Goal: Task Accomplishment & Management: Use online tool/utility

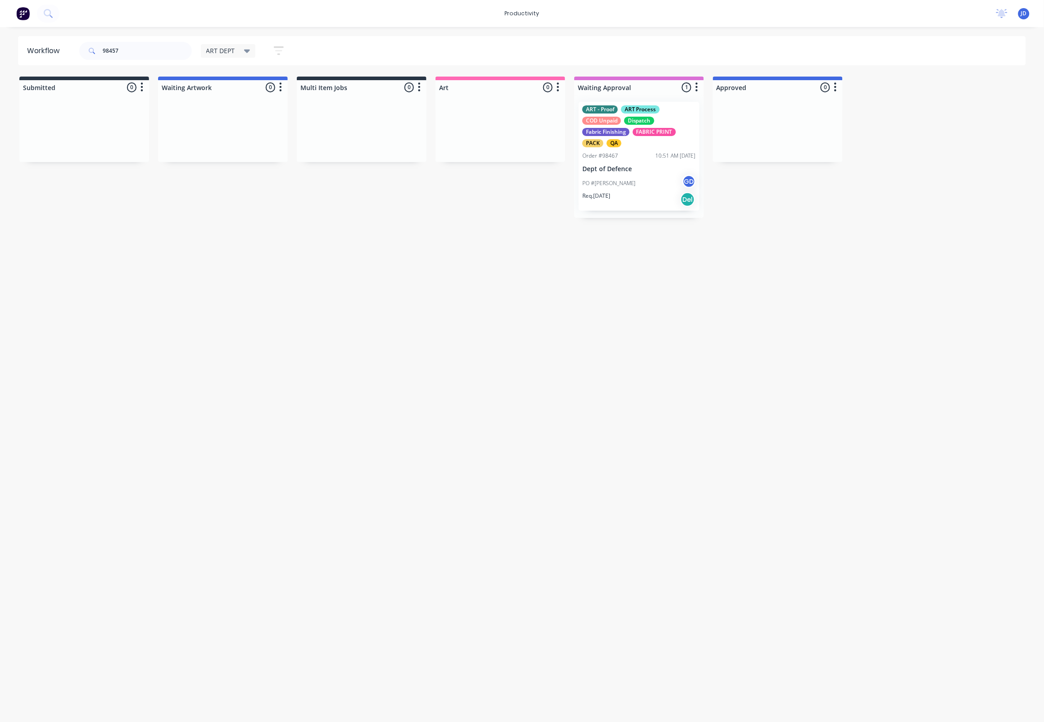
type input "98457"
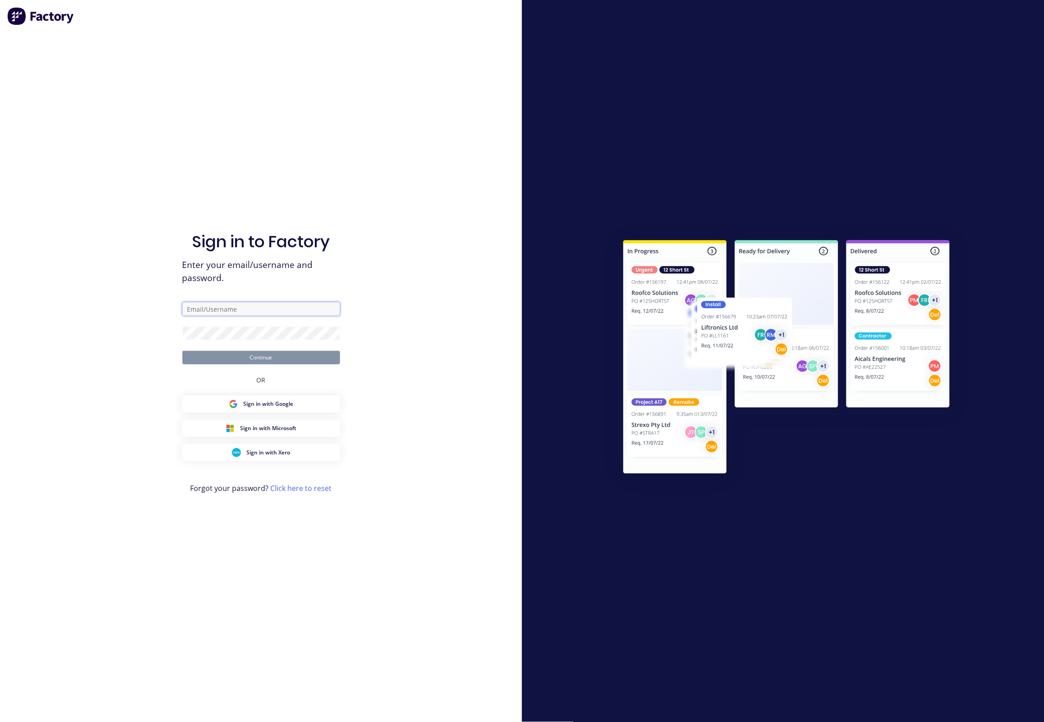
type input "[EMAIL_ADDRESS][DOMAIN_NAME]"
click at [241, 366] on div "Sign in to Factory Enter your email/username and password. [EMAIL_ADDRESS][DOMA…" at bounding box center [261, 370] width 158 height 690
click at [241, 363] on button "Continue" at bounding box center [261, 358] width 158 height 14
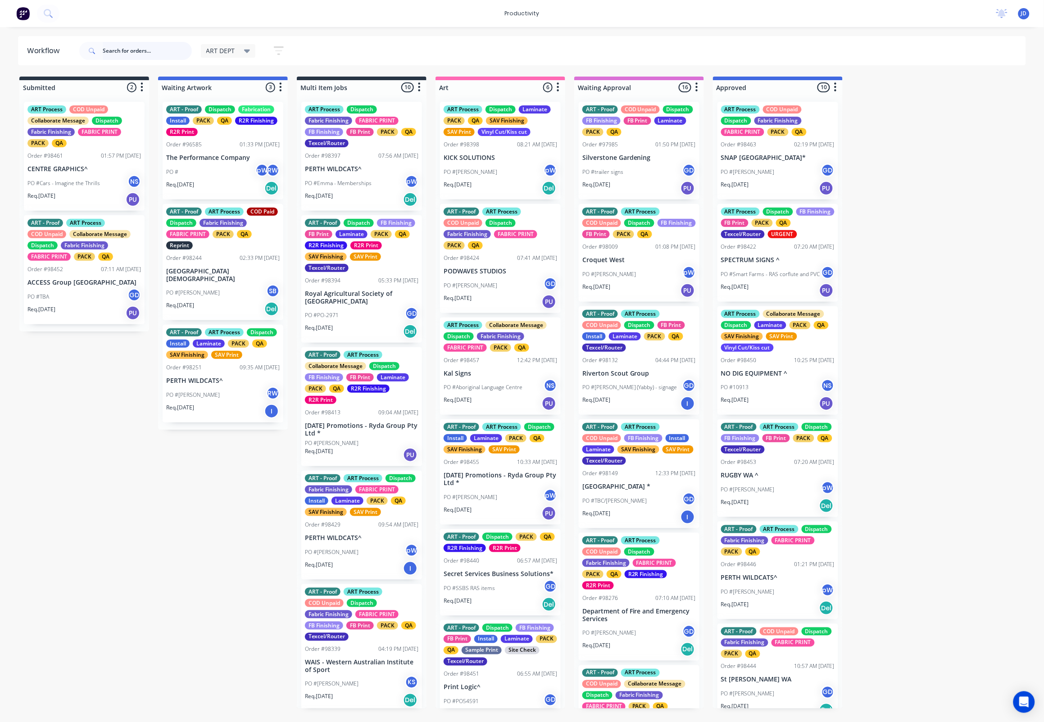
click at [159, 50] on input "text" at bounding box center [147, 51] width 89 height 18
type input "98457"
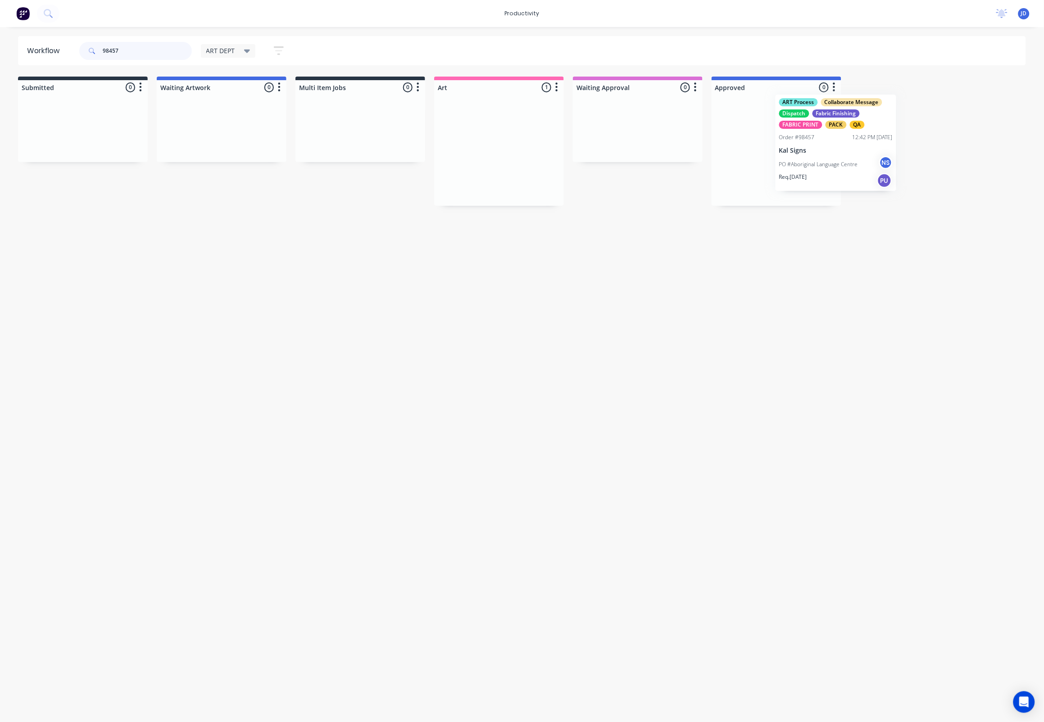
scroll to position [0, 2]
drag, startPoint x: 482, startPoint y: 161, endPoint x: 742, endPoint y: 152, distance: 260.1
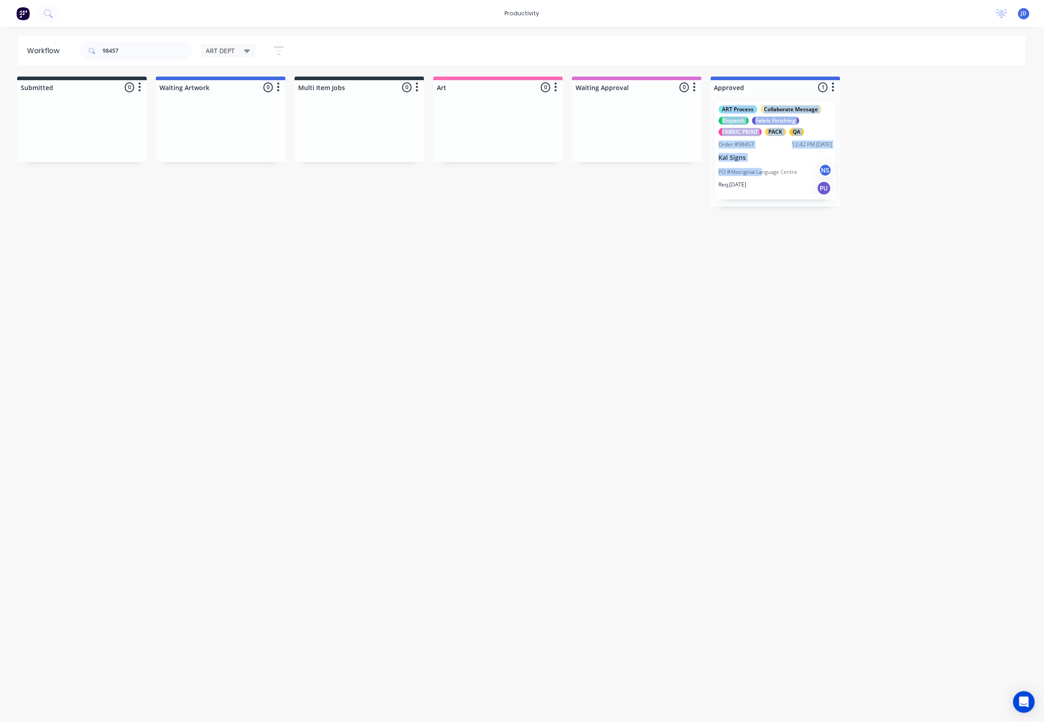
click at [761, 174] on div "ART Process Collaborate Message Dispatch Fabric Finishing FABRIC PRINT PACK QA …" at bounding box center [776, 151] width 130 height 112
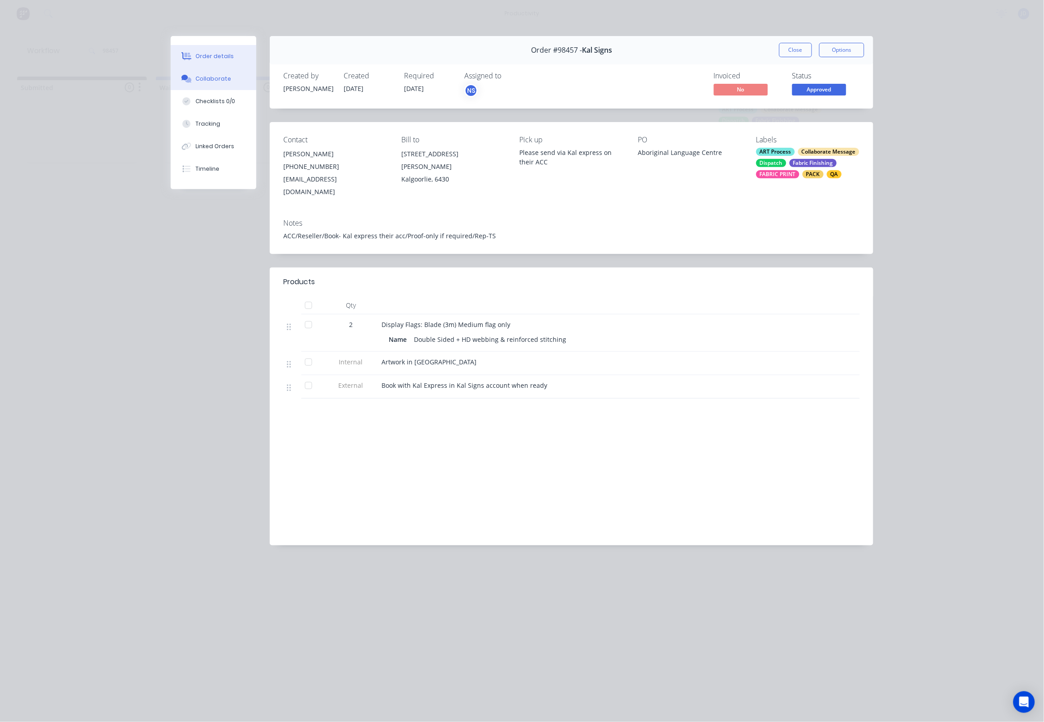
click at [230, 88] on button "Collaborate" at bounding box center [214, 79] width 86 height 23
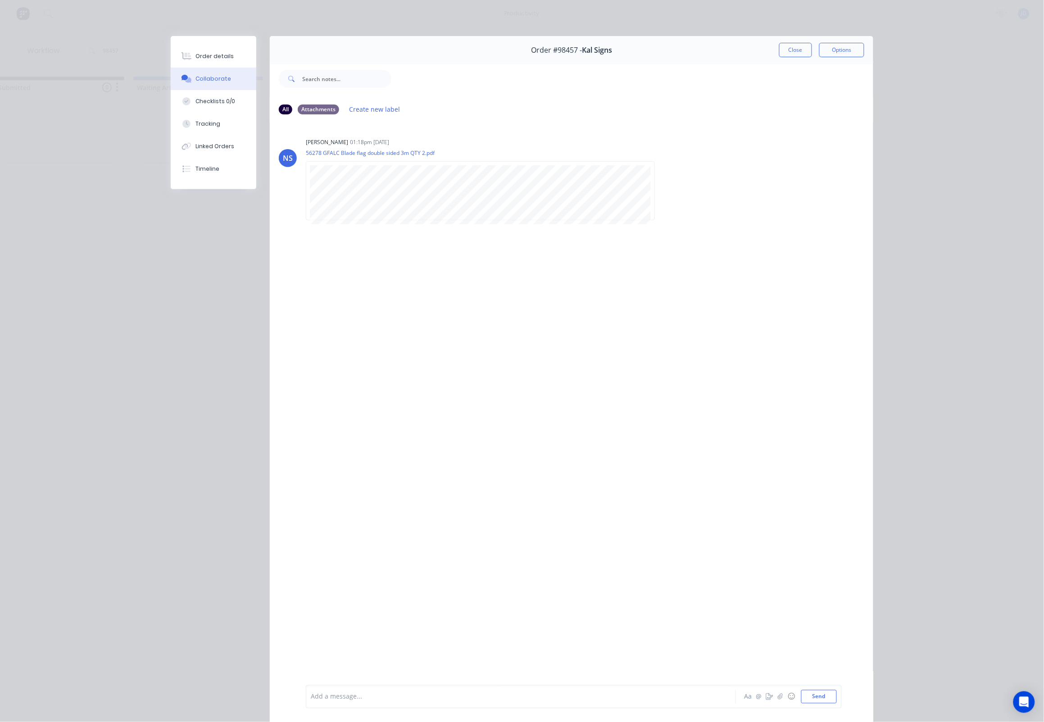
scroll to position [0, 33]
click at [376, 695] on div at bounding box center [508, 696] width 394 height 9
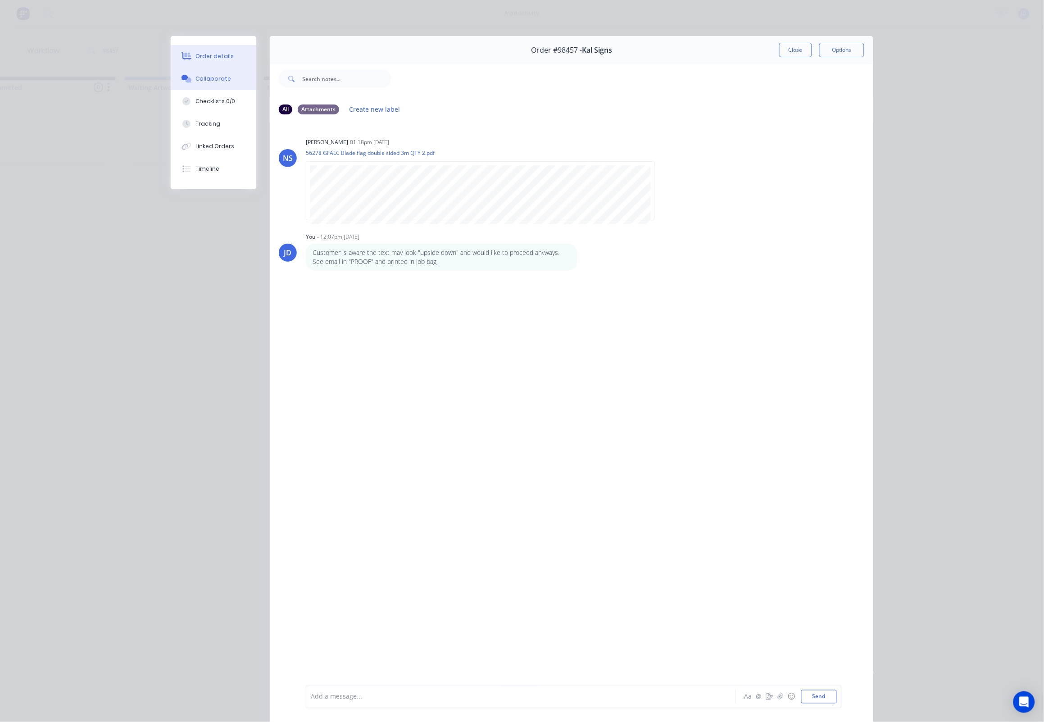
drag, startPoint x: 230, startPoint y: 52, endPoint x: 251, endPoint y: 55, distance: 21.4
click at [230, 52] on div "Order details" at bounding box center [215, 56] width 38 height 8
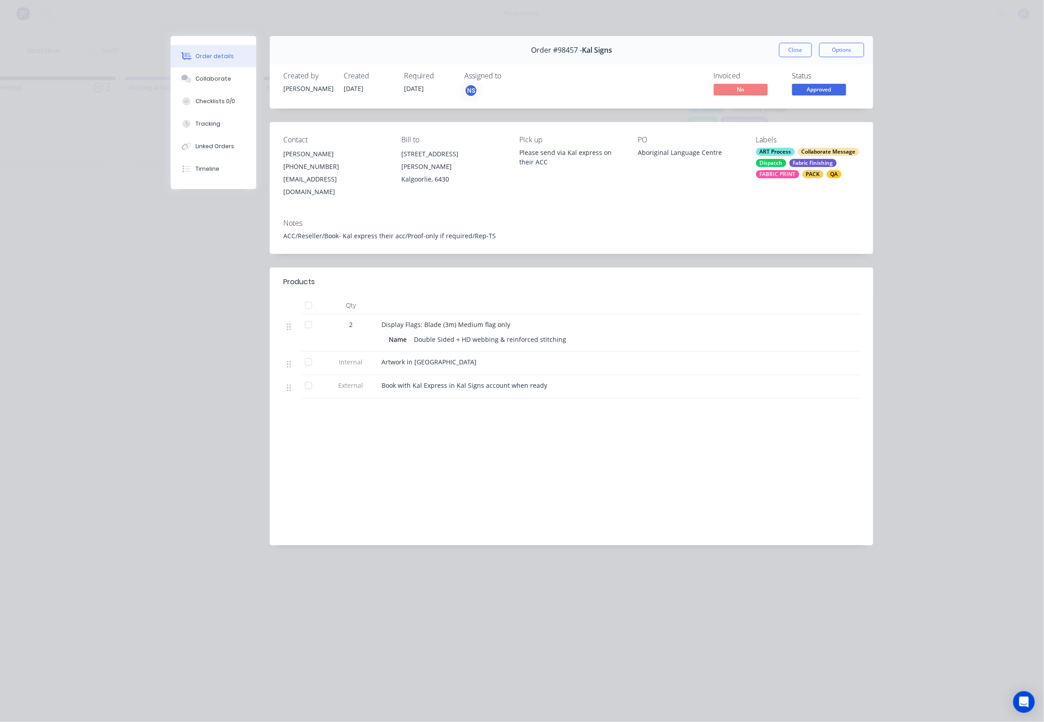
click at [794, 54] on button "Close" at bounding box center [795, 50] width 33 height 14
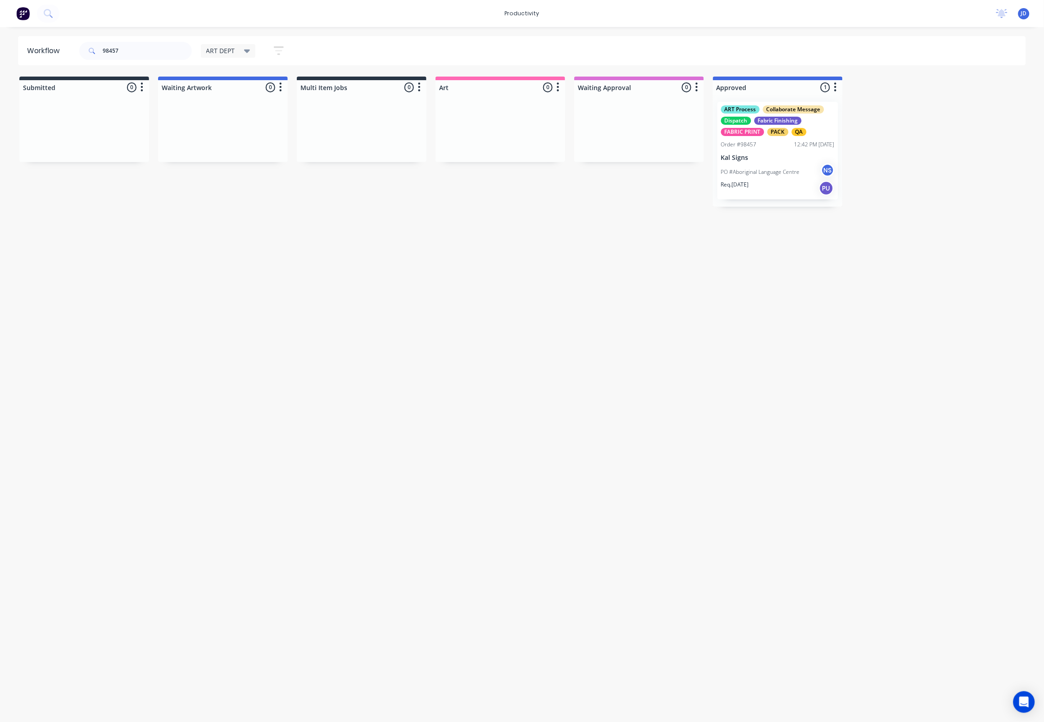
scroll to position [0, 0]
drag, startPoint x: 164, startPoint y: 53, endPoint x: 100, endPoint y: 49, distance: 64.6
click at [100, 49] on div "98457" at bounding box center [135, 51] width 113 height 18
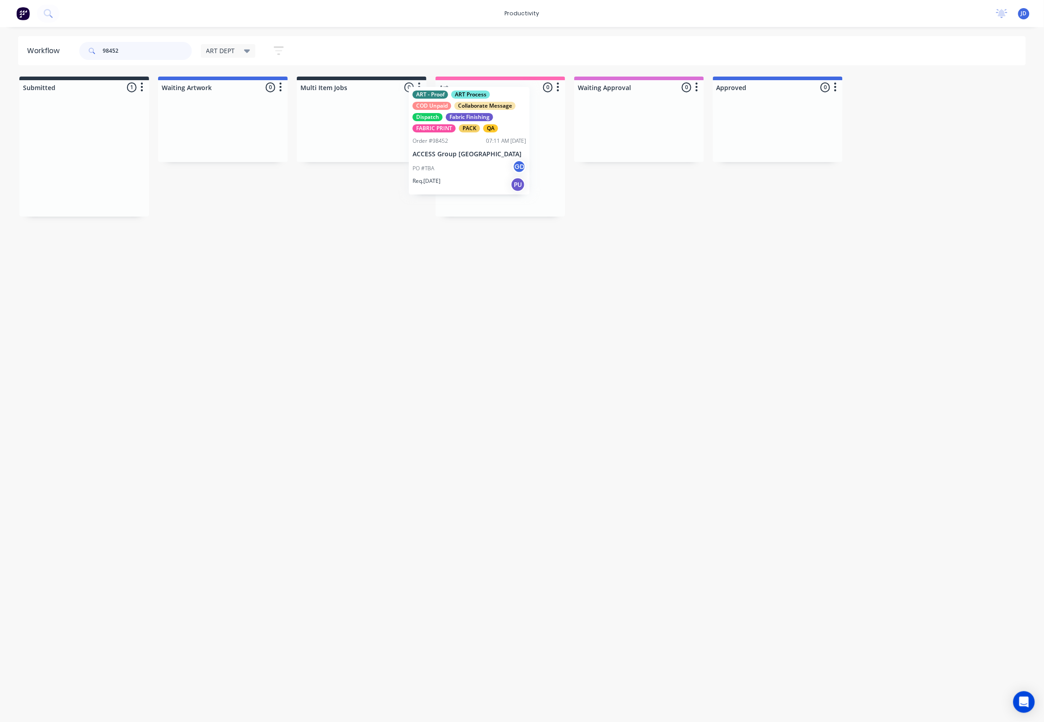
drag, startPoint x: 69, startPoint y: 139, endPoint x: 490, endPoint y: 131, distance: 420.4
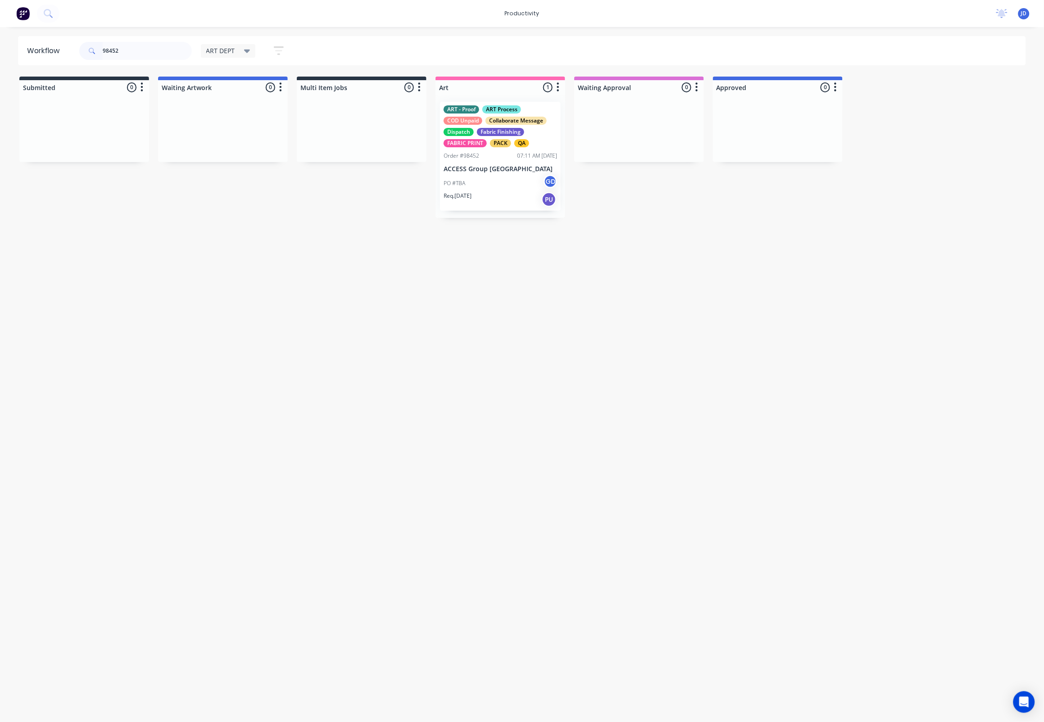
click at [501, 146] on div "PACK" at bounding box center [500, 143] width 21 height 8
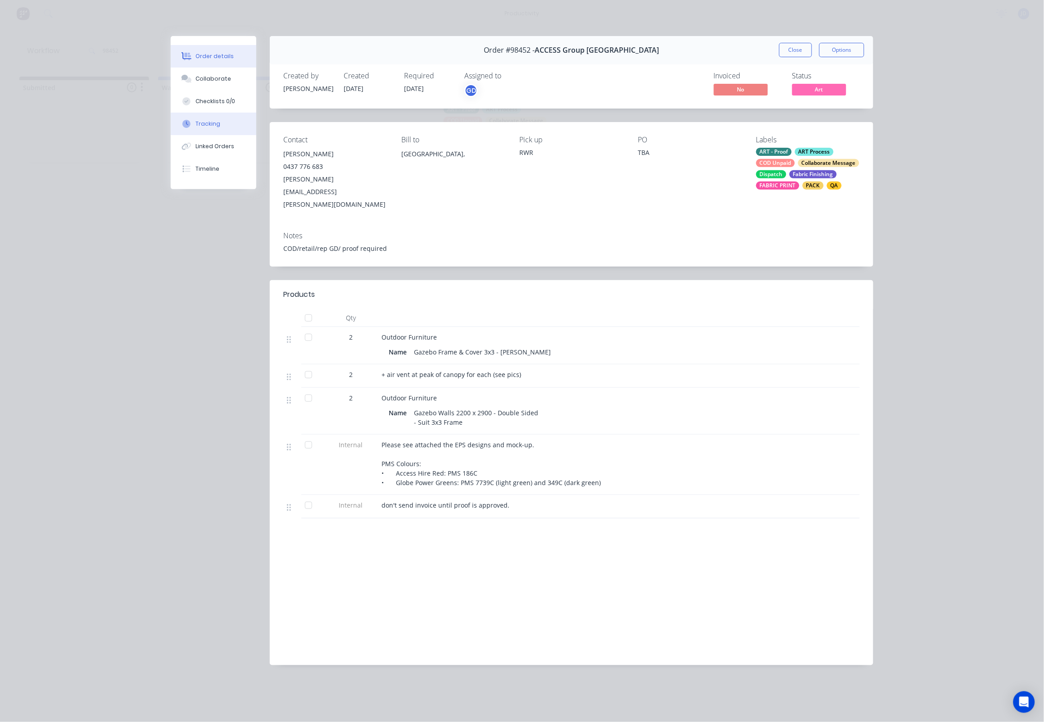
click at [199, 133] on button "Tracking" at bounding box center [214, 124] width 86 height 23
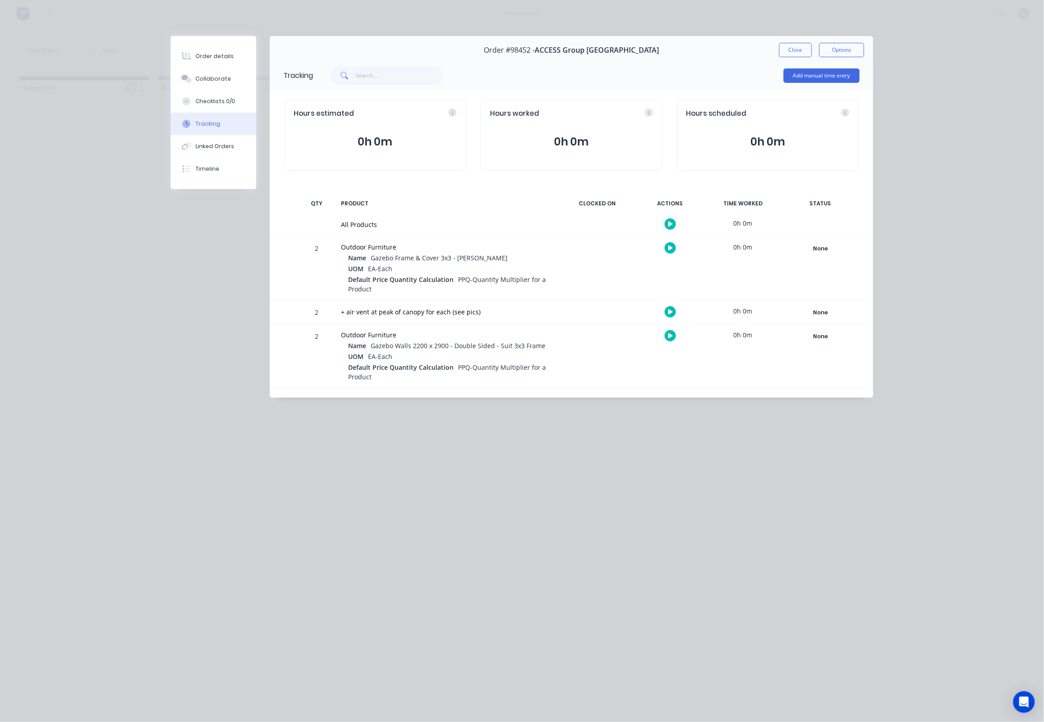
click at [671, 251] on icon "button" at bounding box center [671, 248] width 5 height 6
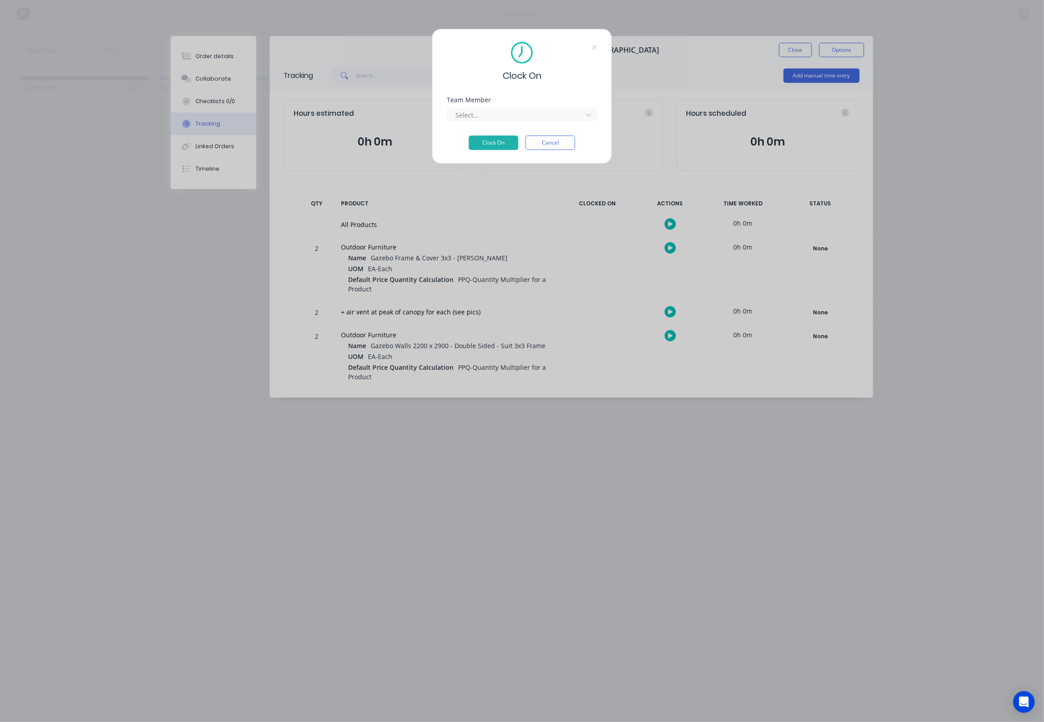
click at [481, 131] on div "Team Member Select..." at bounding box center [522, 116] width 150 height 39
click at [470, 115] on div "Select..." at bounding box center [516, 114] width 122 height 9
click at [482, 149] on button "Clock On" at bounding box center [494, 143] width 50 height 14
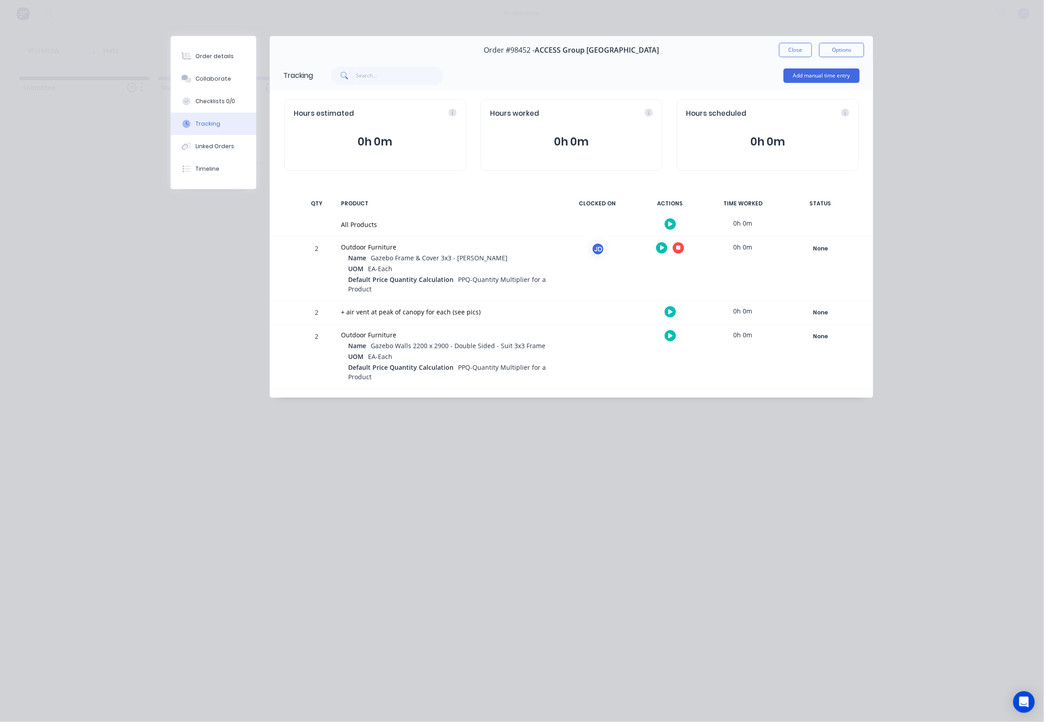
click at [672, 250] on div at bounding box center [671, 248] width 68 height 22
click at [680, 251] on icon "button" at bounding box center [679, 248] width 5 height 6
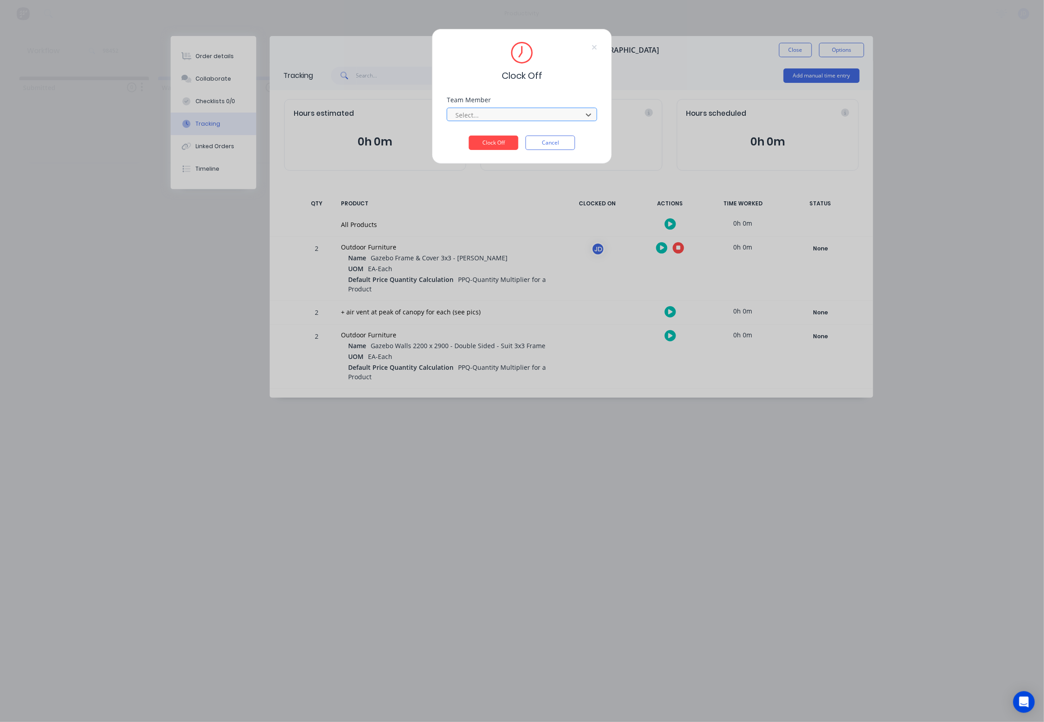
click at [467, 121] on div at bounding box center [516, 114] width 123 height 11
click at [470, 722] on div "[PERSON_NAME]" at bounding box center [522, 736] width 1044 height 17
click at [483, 150] on button "Clock Off" at bounding box center [494, 143] width 50 height 14
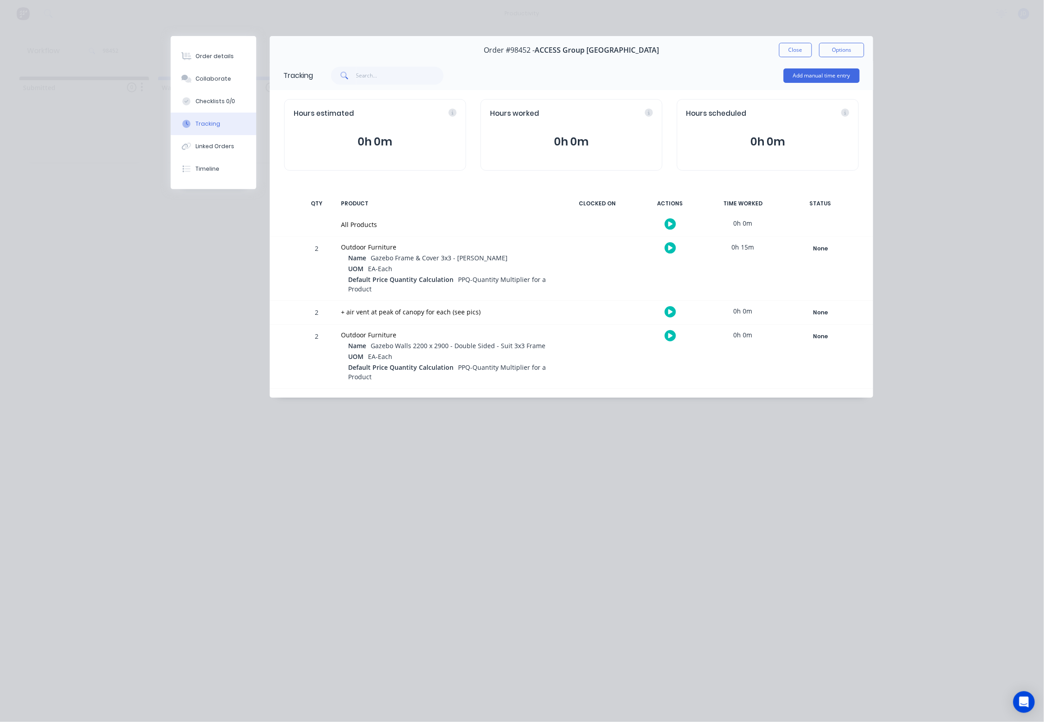
scroll to position [0, 2]
click at [791, 49] on button "Close" at bounding box center [795, 50] width 33 height 14
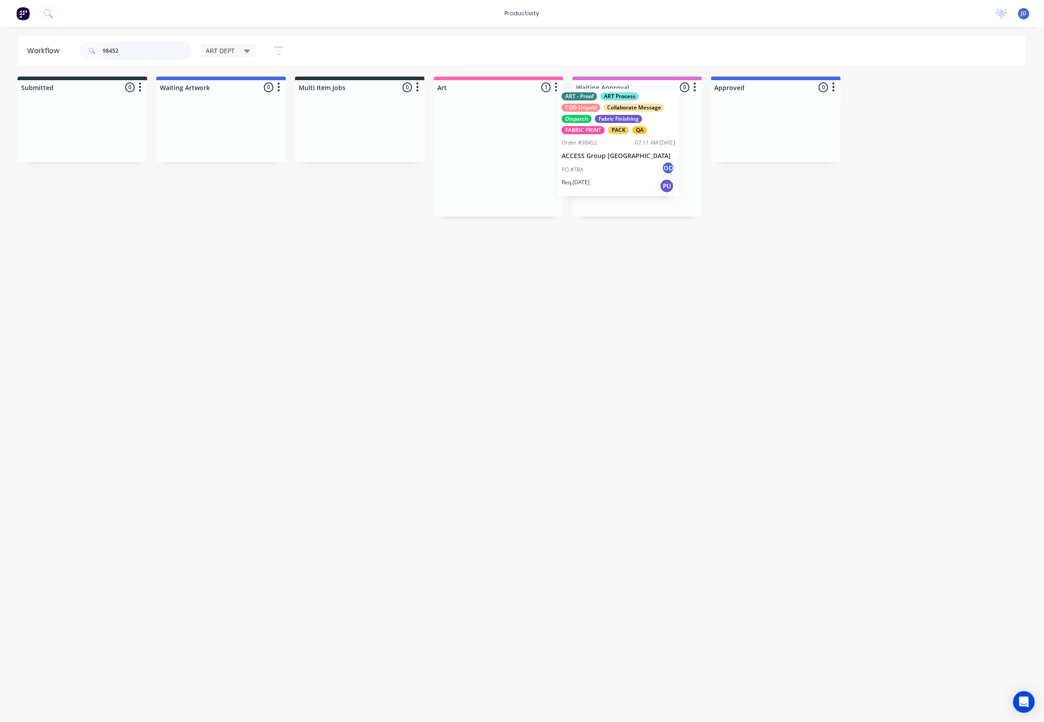
drag, startPoint x: 520, startPoint y: 165, endPoint x: 639, endPoint y: 154, distance: 119.9
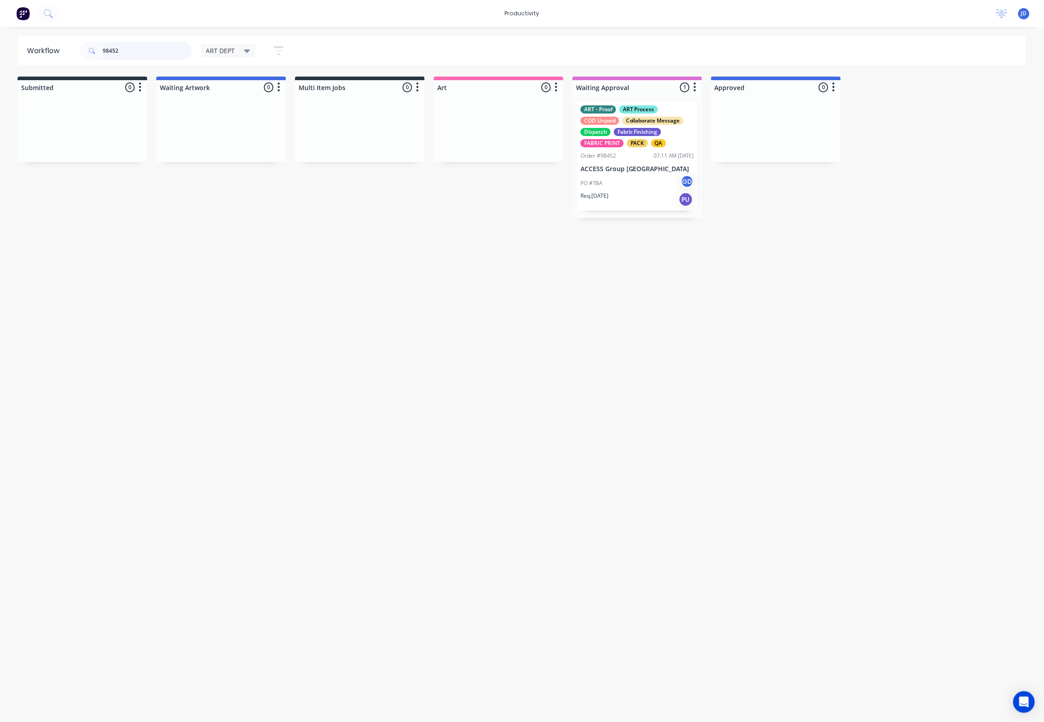
drag, startPoint x: 140, startPoint y: 47, endPoint x: 79, endPoint y: 44, distance: 60.4
click at [79, 44] on div "98452" at bounding box center [135, 51] width 113 height 18
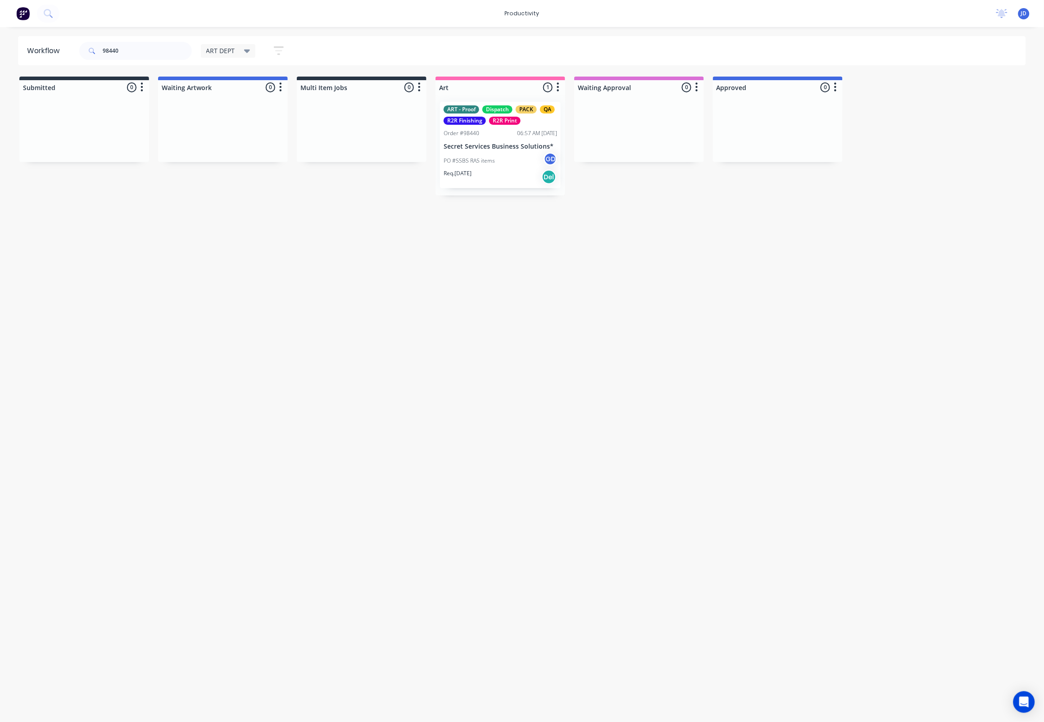
click at [479, 166] on div "PO #SSBS RAS items GD" at bounding box center [501, 160] width 114 height 17
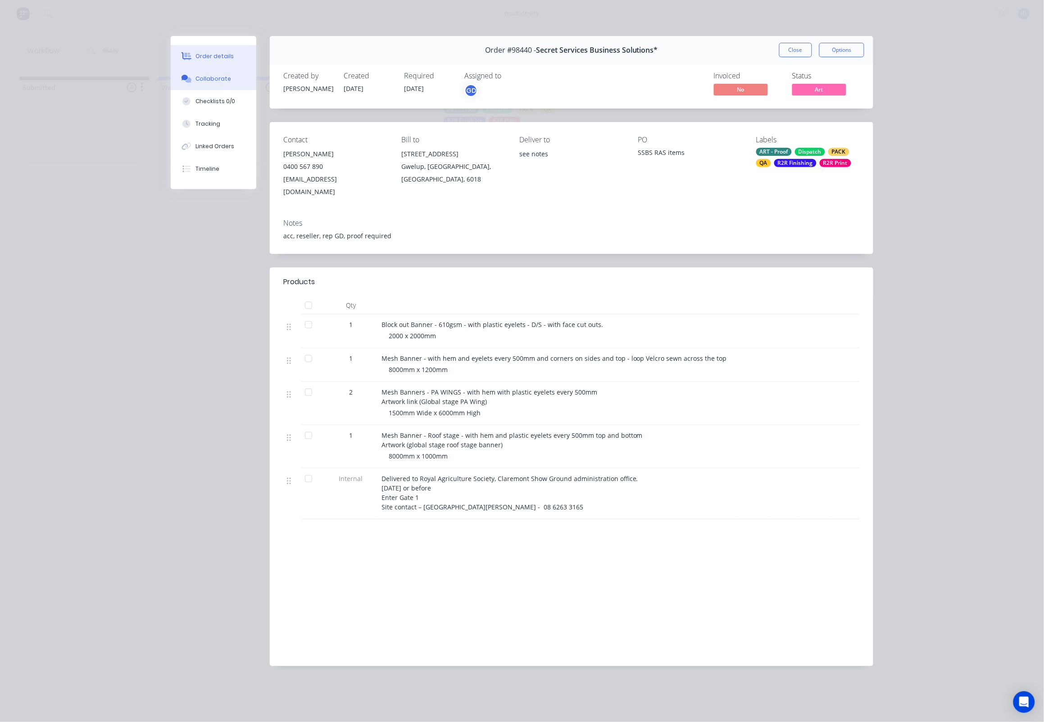
click at [191, 83] on icon at bounding box center [188, 79] width 6 height 5
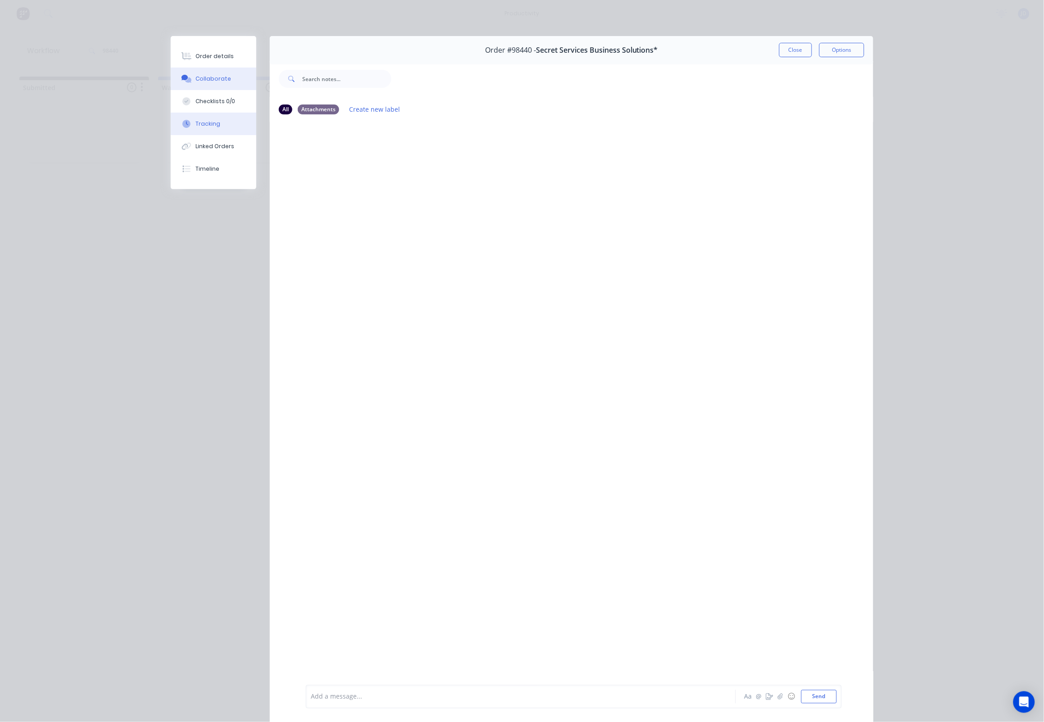
click at [212, 128] on div "Tracking" at bounding box center [208, 124] width 25 height 8
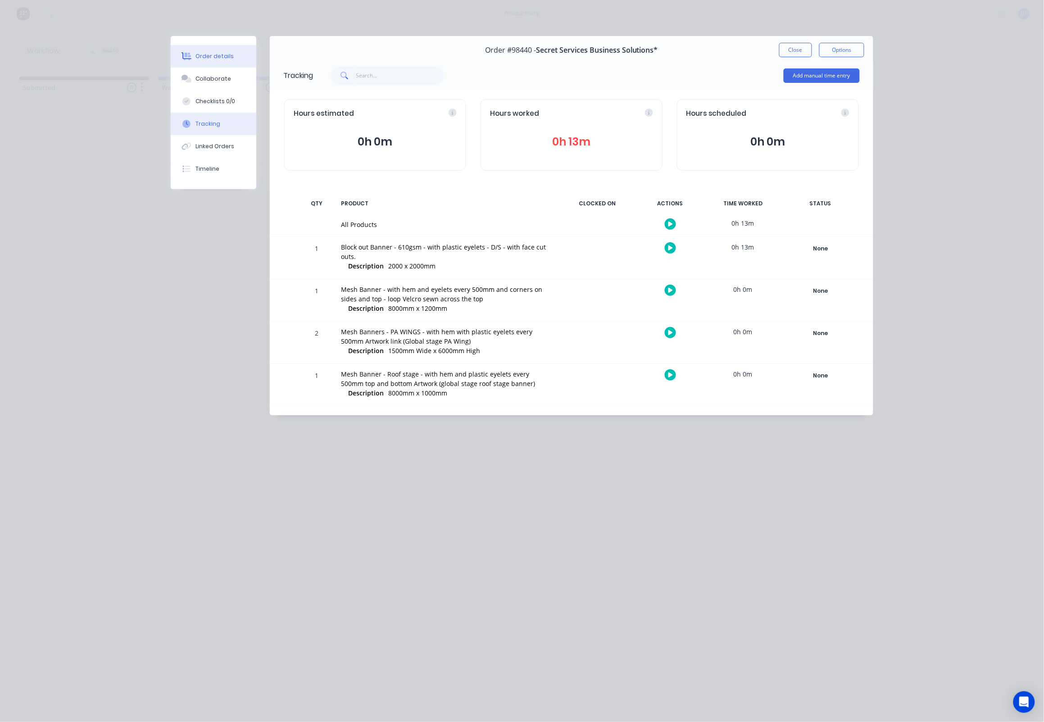
click at [222, 55] on div "Order details" at bounding box center [215, 56] width 38 height 8
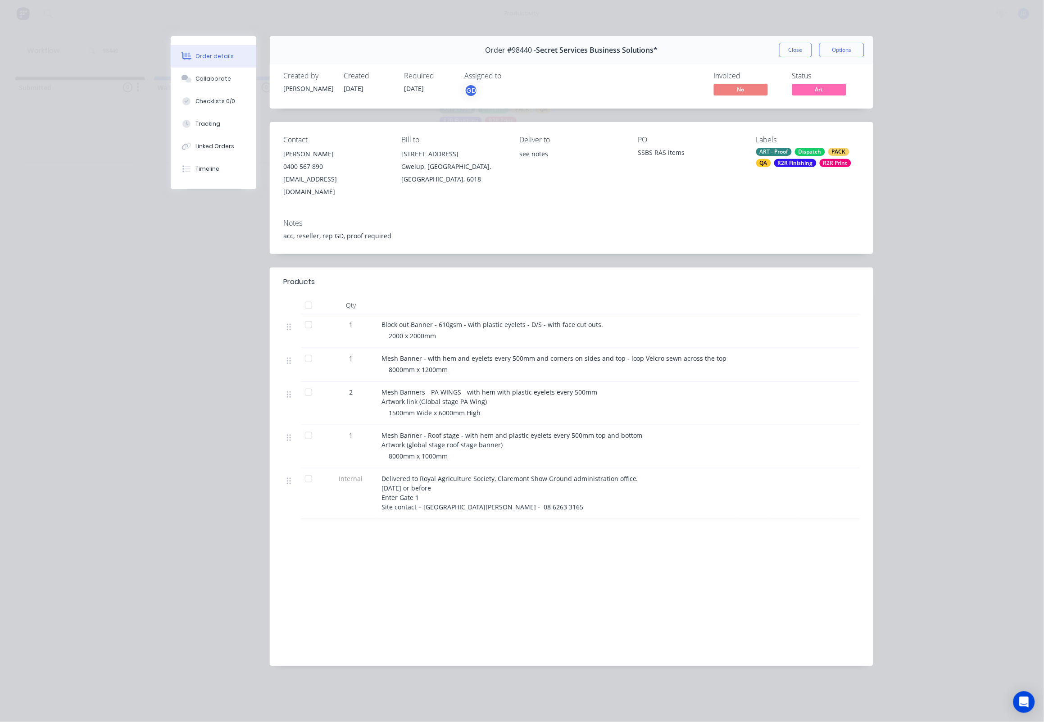
scroll to position [0, 4]
click at [214, 110] on button "Checklists 0/0" at bounding box center [214, 101] width 86 height 23
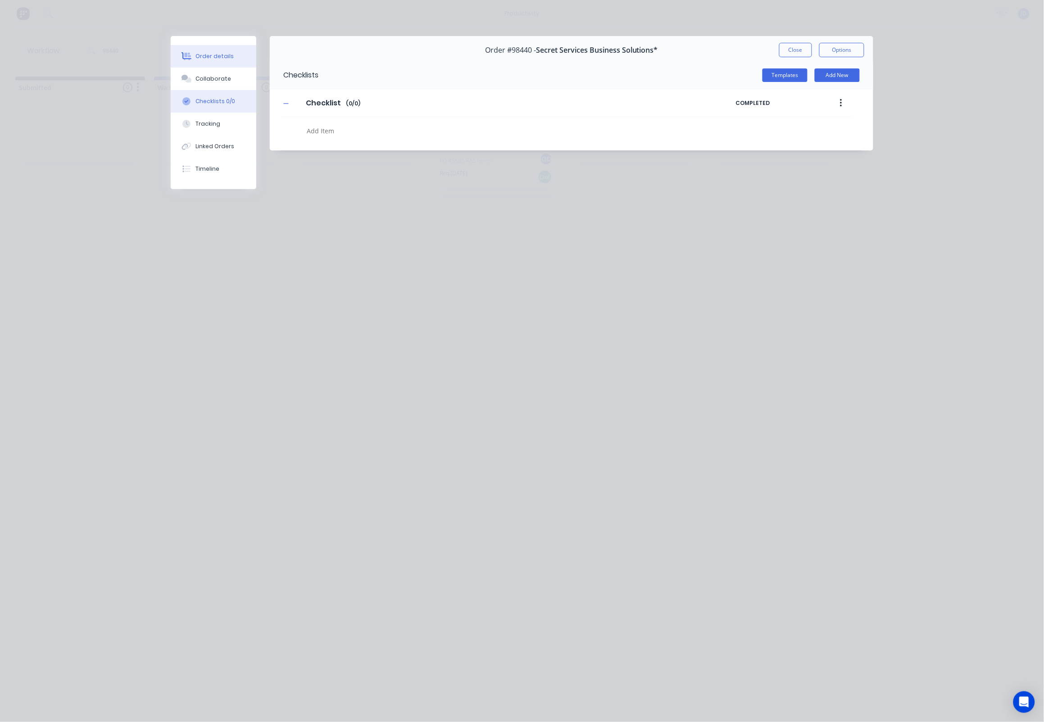
click at [204, 59] on div "Order details" at bounding box center [215, 56] width 38 height 8
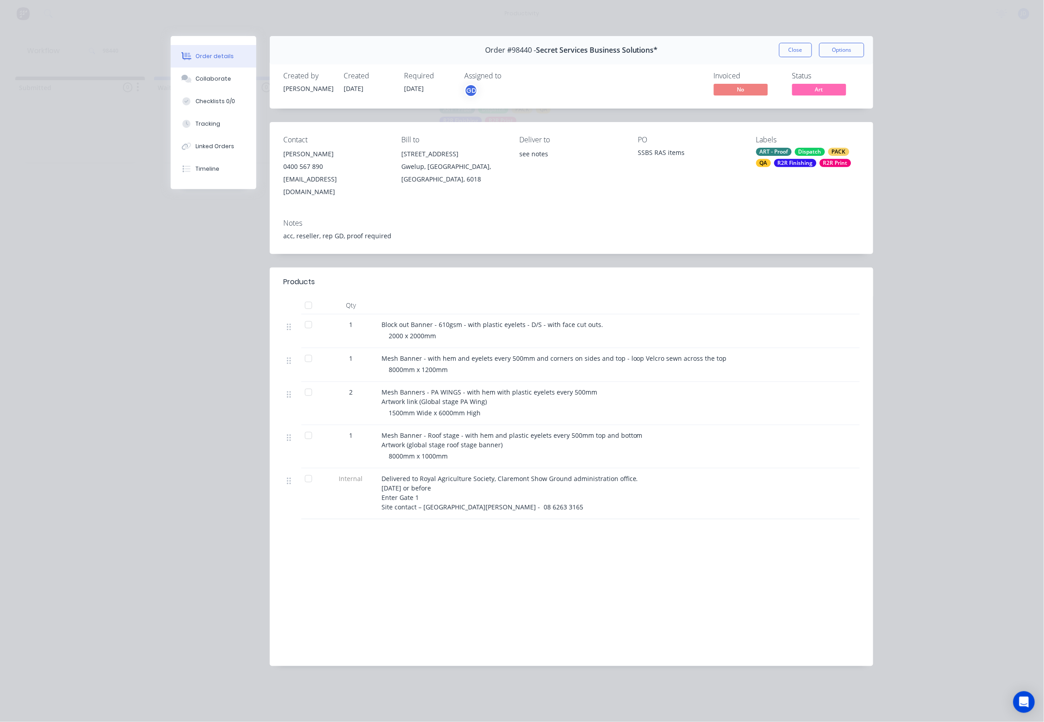
click at [796, 52] on button "Close" at bounding box center [795, 50] width 33 height 14
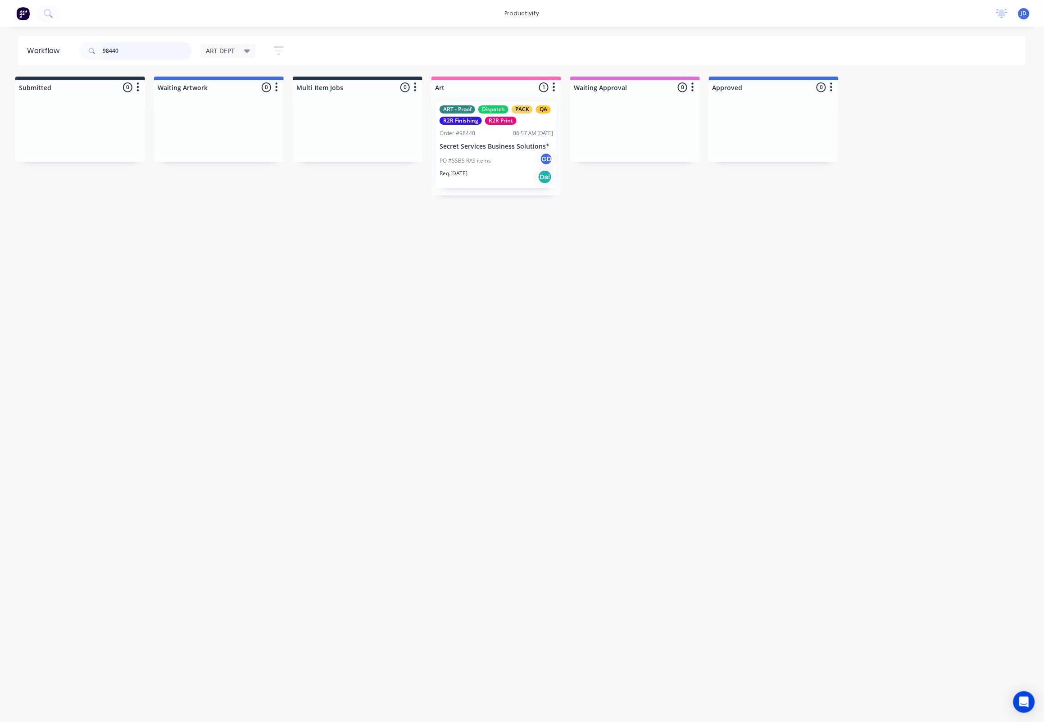
drag, startPoint x: 146, startPoint y: 47, endPoint x: 92, endPoint y: 44, distance: 53.7
click at [92, 44] on div "98440" at bounding box center [135, 51] width 113 height 18
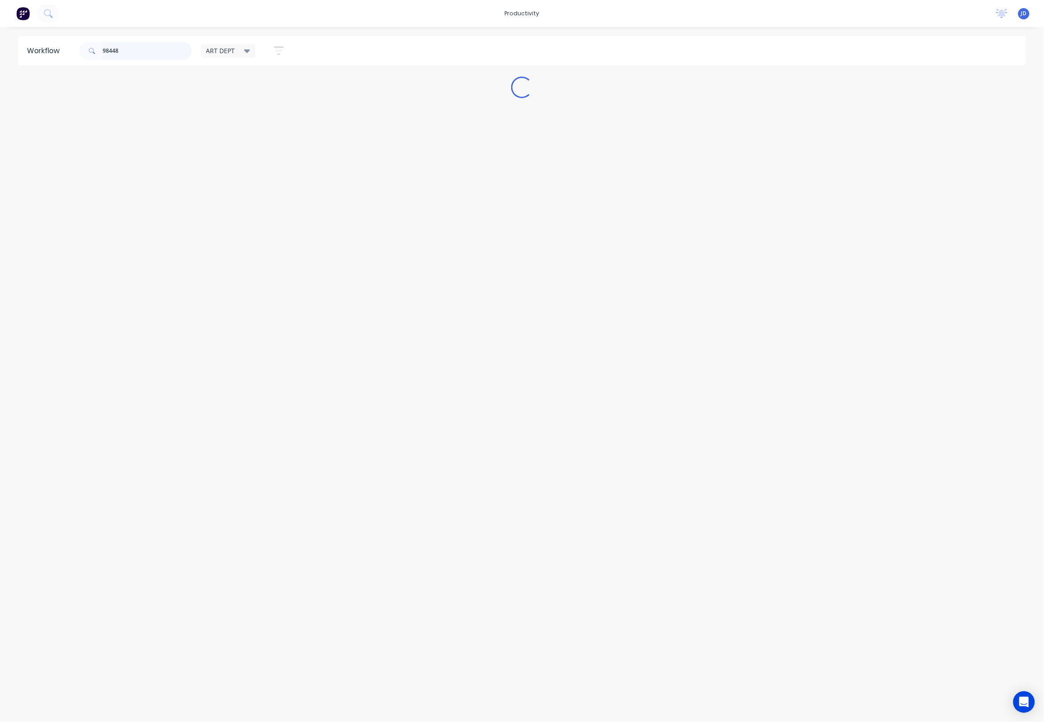
scroll to position [0, 0]
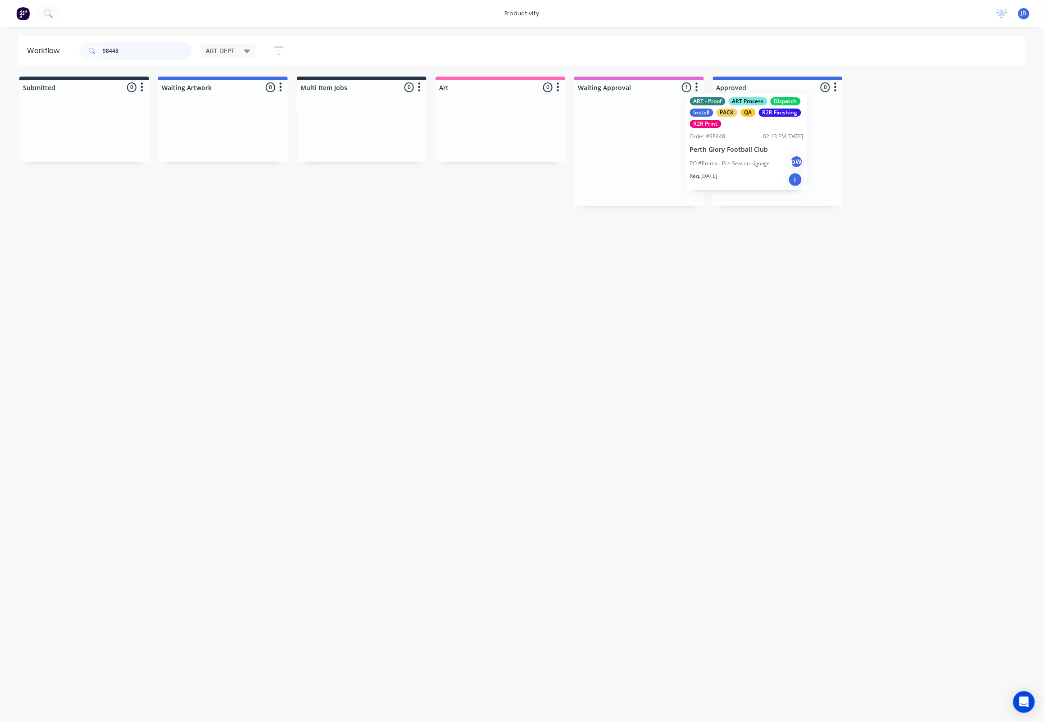
drag, startPoint x: 618, startPoint y: 171, endPoint x: 744, endPoint y: 158, distance: 126.8
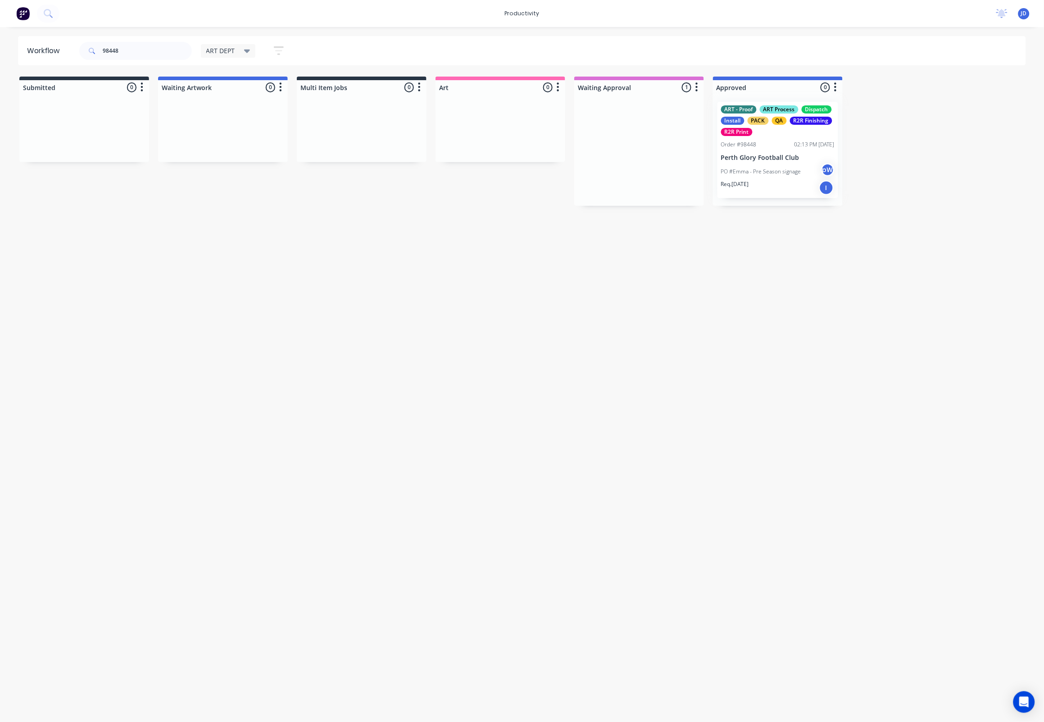
click at [761, 164] on div at bounding box center [778, 150] width 130 height 111
click at [761, 164] on div "PO #Emma - Pre Season signage pW" at bounding box center [778, 172] width 114 height 17
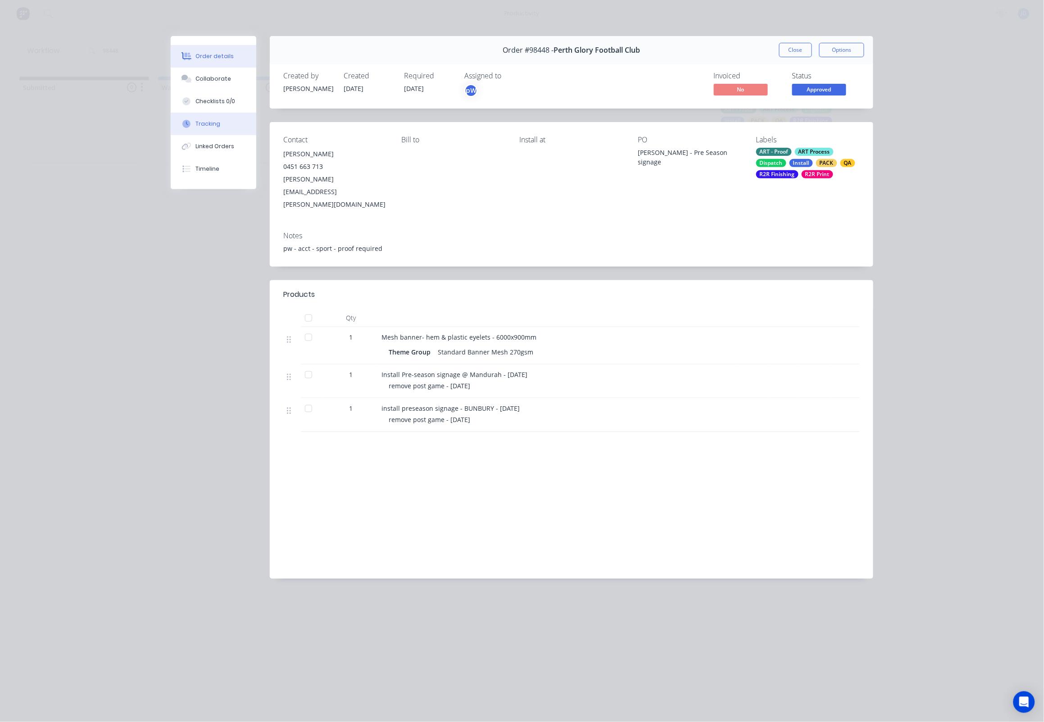
click at [202, 128] on div "Tracking" at bounding box center [208, 124] width 25 height 8
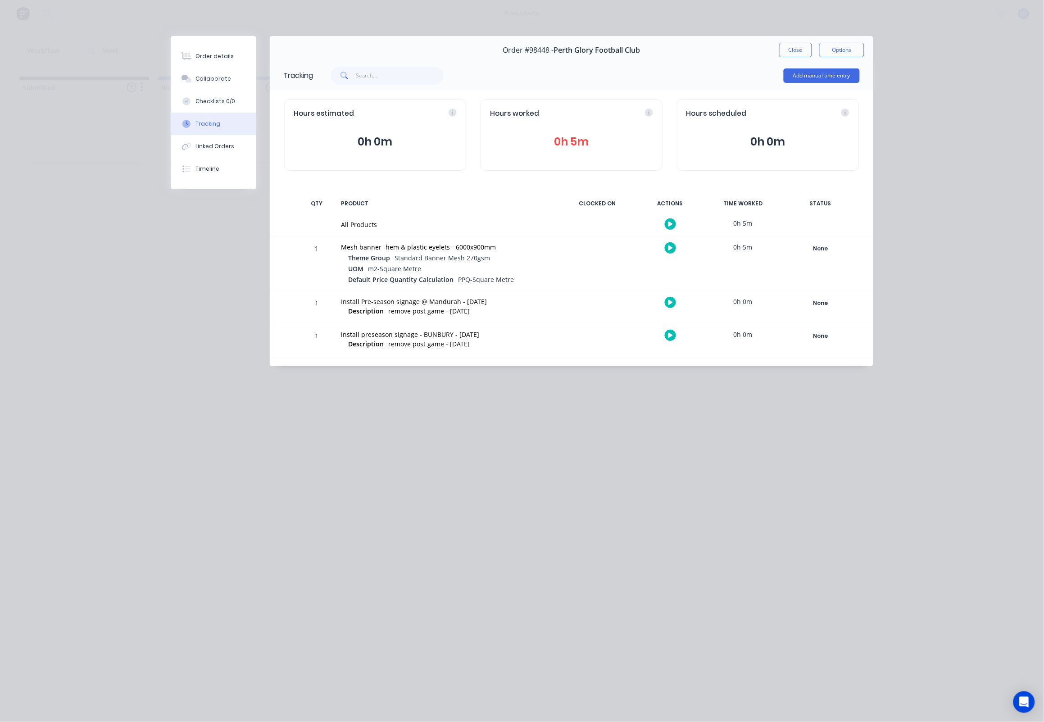
click at [670, 250] on icon "button" at bounding box center [671, 248] width 5 height 5
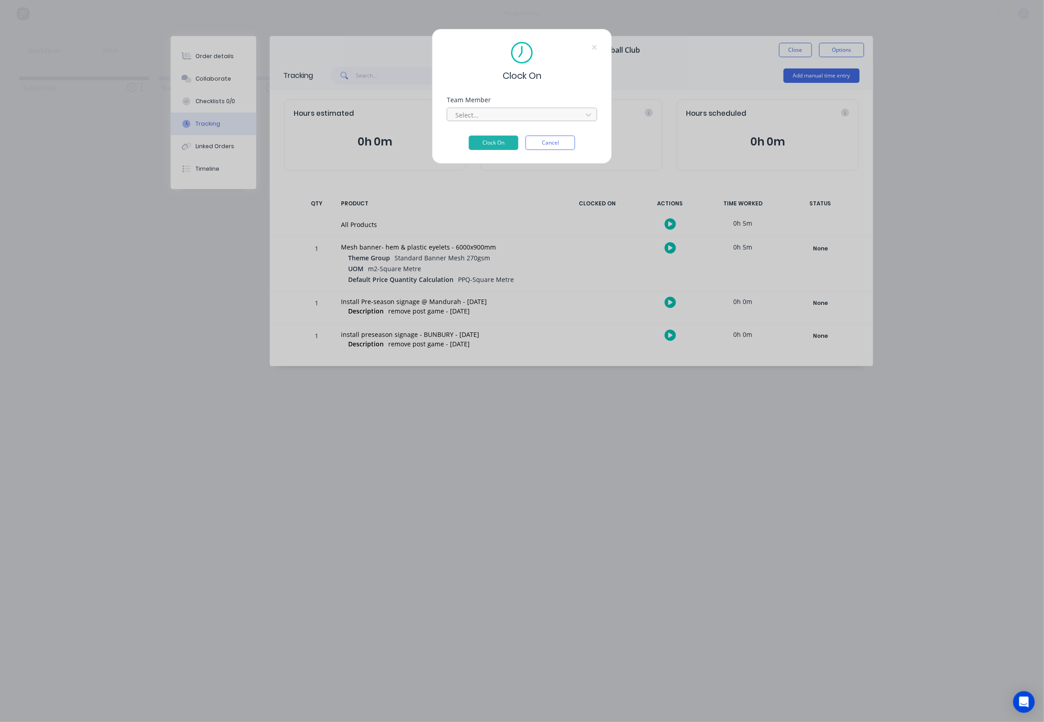
click at [487, 121] on div at bounding box center [516, 114] width 123 height 11
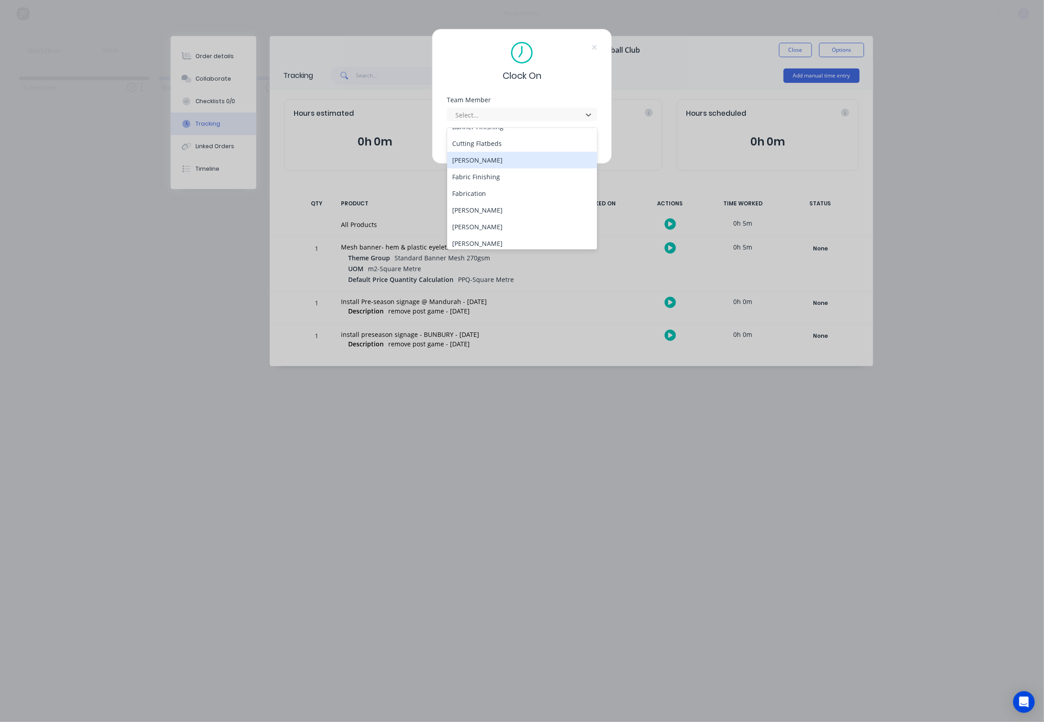
scroll to position [61, 0]
click at [483, 218] on div "[PERSON_NAME]" at bounding box center [522, 226] width 150 height 17
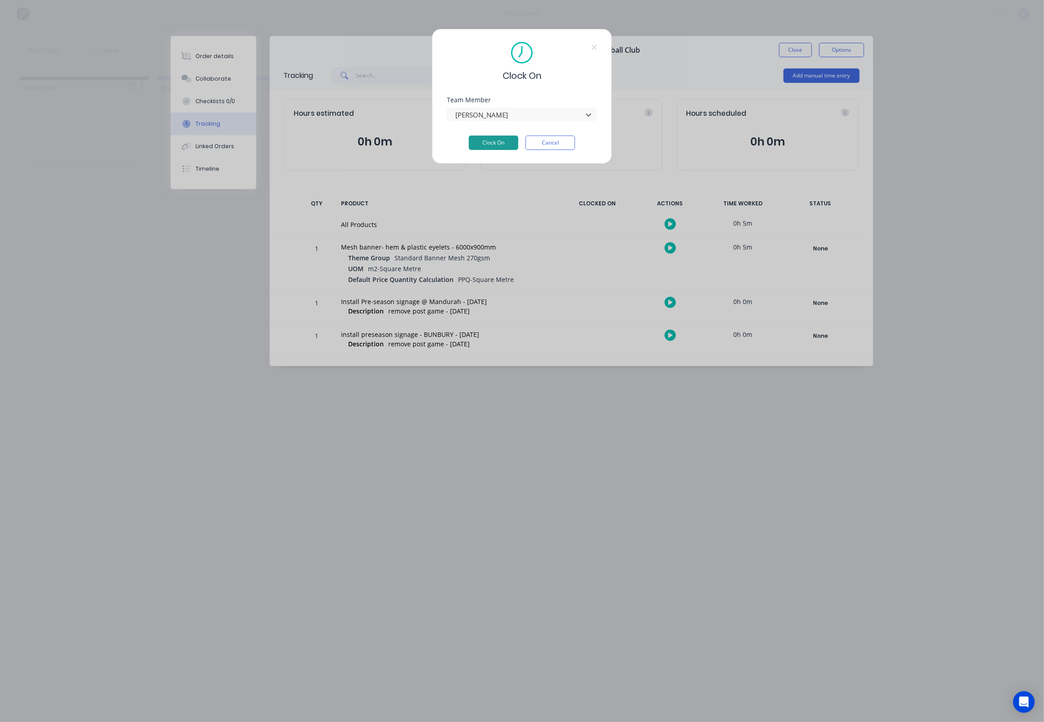
click at [492, 146] on button "Clock On" at bounding box center [494, 143] width 50 height 14
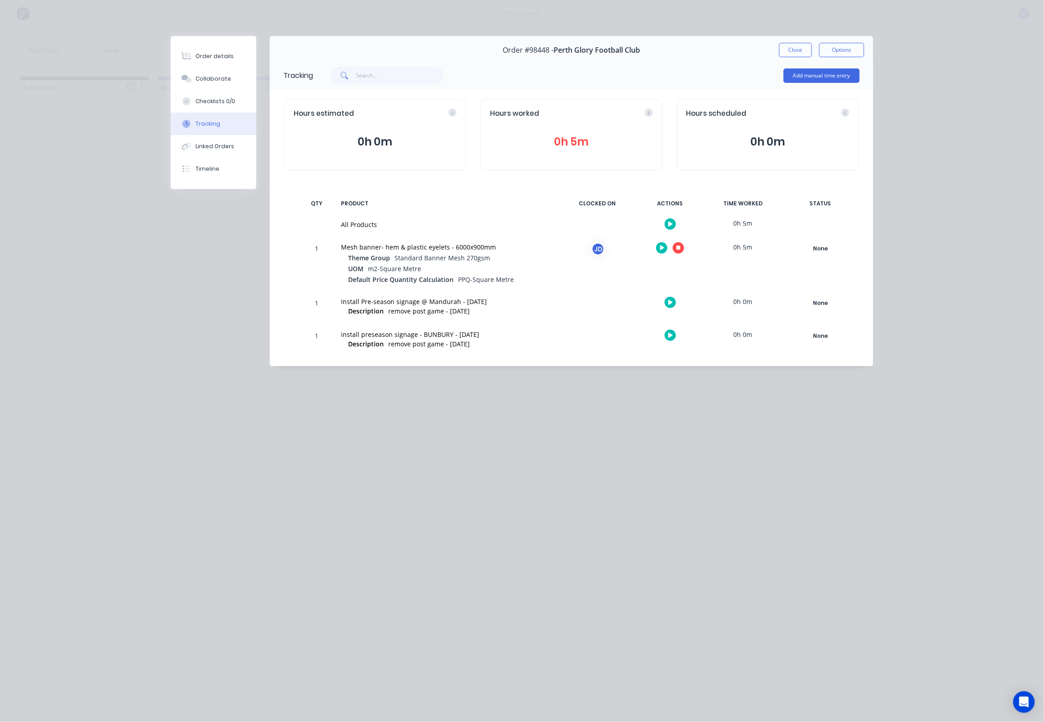
click at [681, 251] on button "button" at bounding box center [678, 247] width 11 height 11
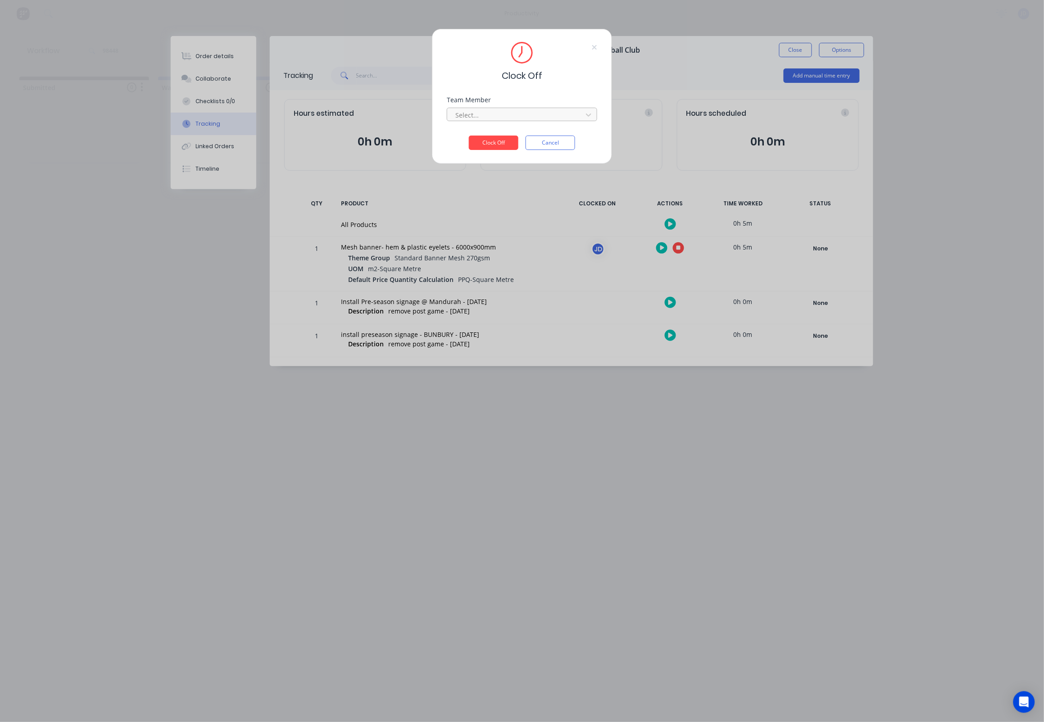
click at [511, 113] on div at bounding box center [516, 114] width 123 height 11
drag, startPoint x: 477, startPoint y: 137, endPoint x: 482, endPoint y: 141, distance: 6.8
click at [477, 137] on div "[PERSON_NAME]" at bounding box center [522, 138] width 150 height 17
click at [482, 141] on button "Clock Off" at bounding box center [494, 143] width 50 height 14
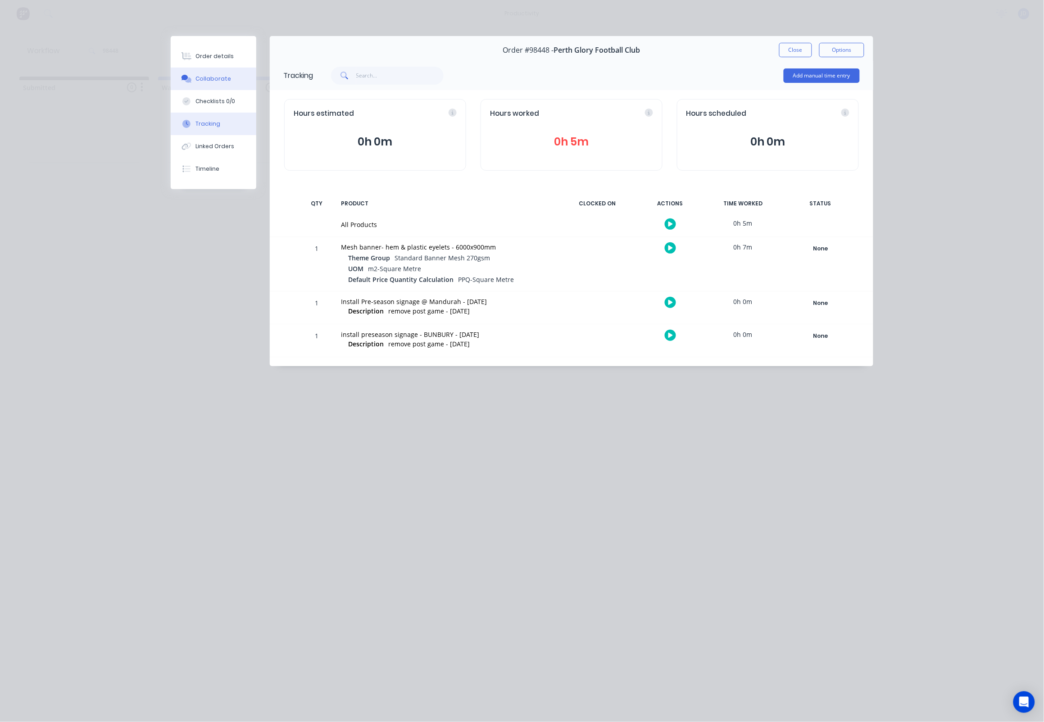
click at [214, 76] on div "Collaborate" at bounding box center [214, 79] width 36 height 8
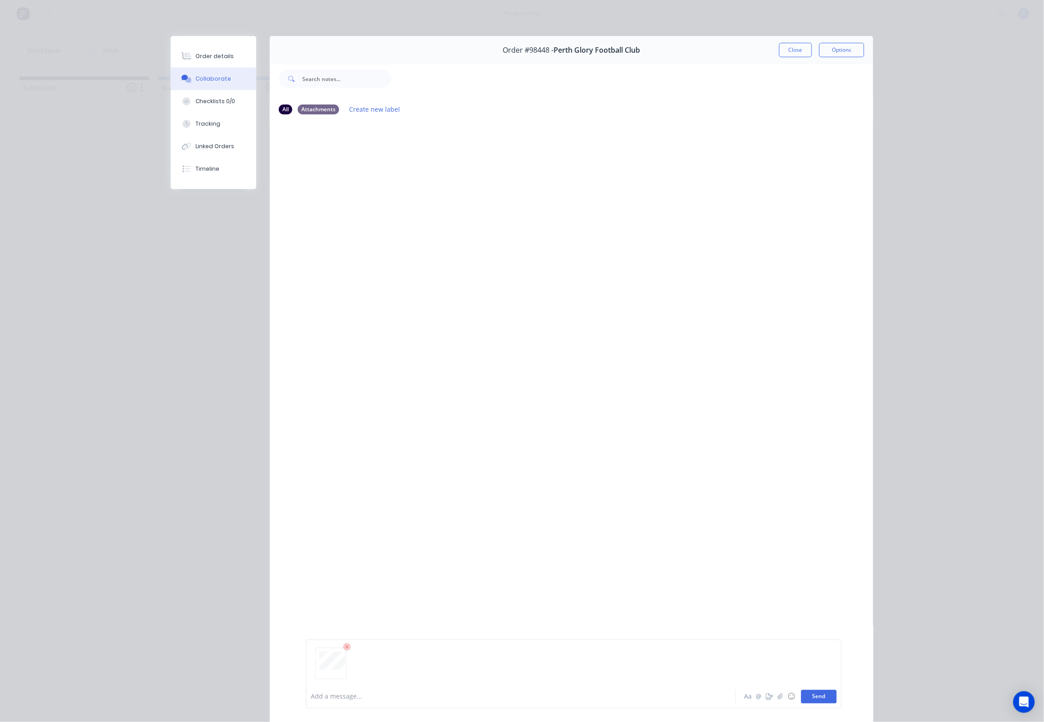
click at [827, 696] on button "Send" at bounding box center [819, 697] width 36 height 14
click at [783, 56] on button "Close" at bounding box center [795, 50] width 33 height 14
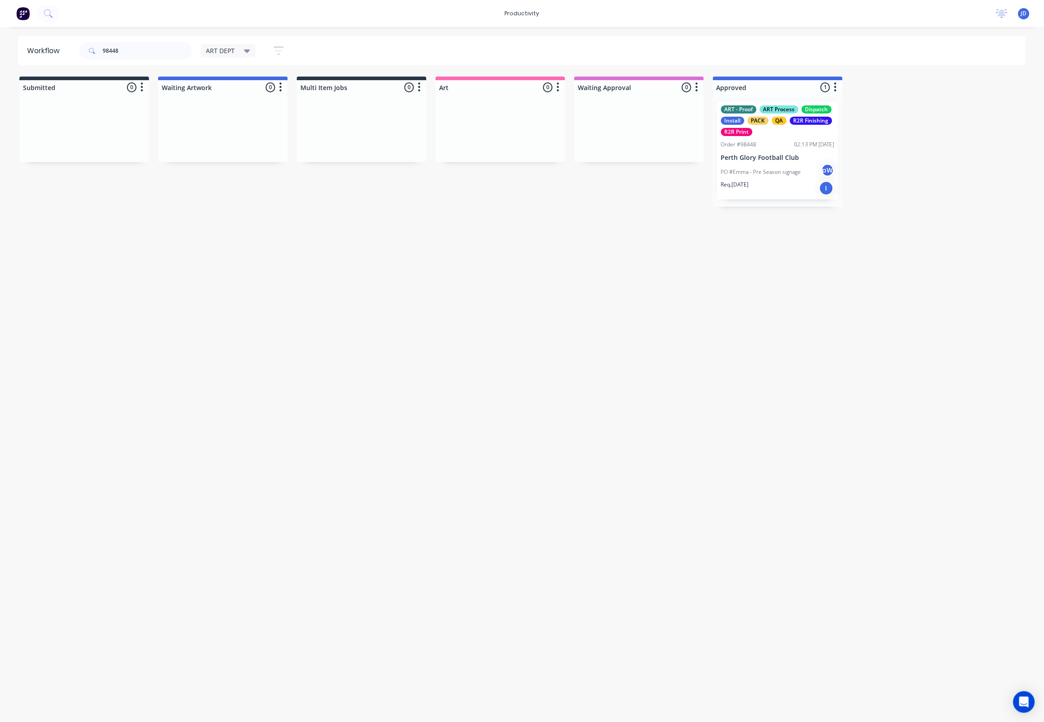
click at [370, 244] on div "Workflow 98448 ART DEPT Save new view None edit ART DEPT (Default) edit Banner …" at bounding box center [522, 370] width 1044 height 668
drag, startPoint x: 80, startPoint y: 49, endPoint x: 70, endPoint y: 46, distance: 10.6
click at [70, 47] on header "Workflow 98448 ART DEPT Save new view None edit ART DEPT (Default) edit Banner …" at bounding box center [522, 50] width 1009 height 29
type input "98469"
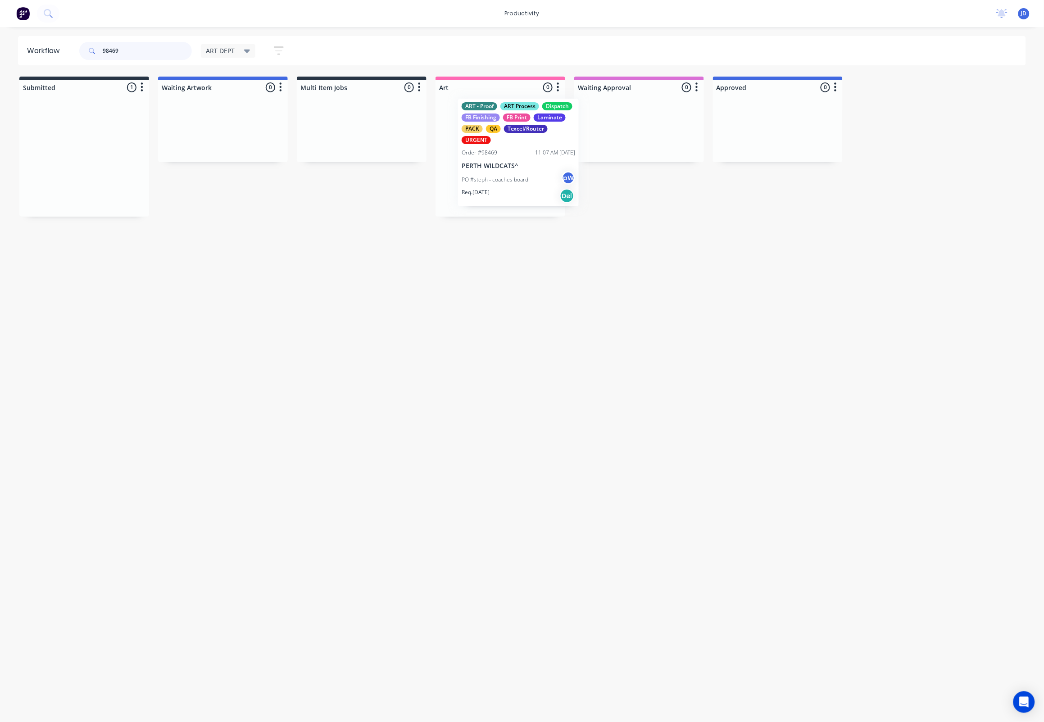
drag, startPoint x: 29, startPoint y: 155, endPoint x: 462, endPoint y: 152, distance: 432.5
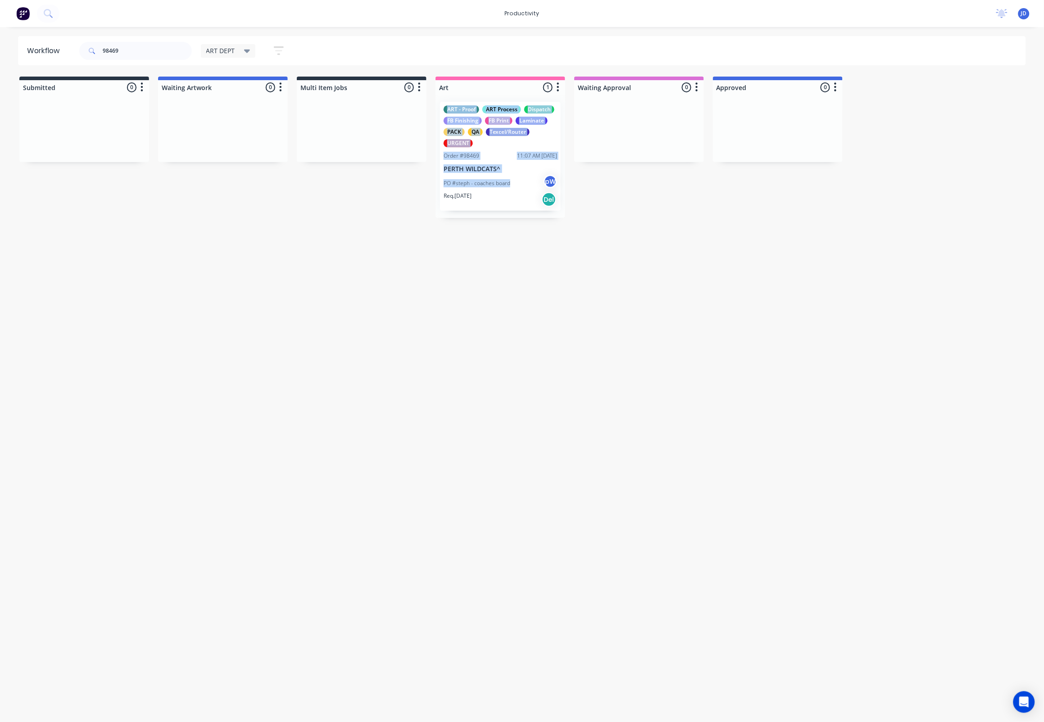
click at [483, 187] on div "ART - Proof ART Process Dispatch FB Finishing FB Print Laminate PACK QA Texcel/…" at bounding box center [501, 156] width 130 height 123
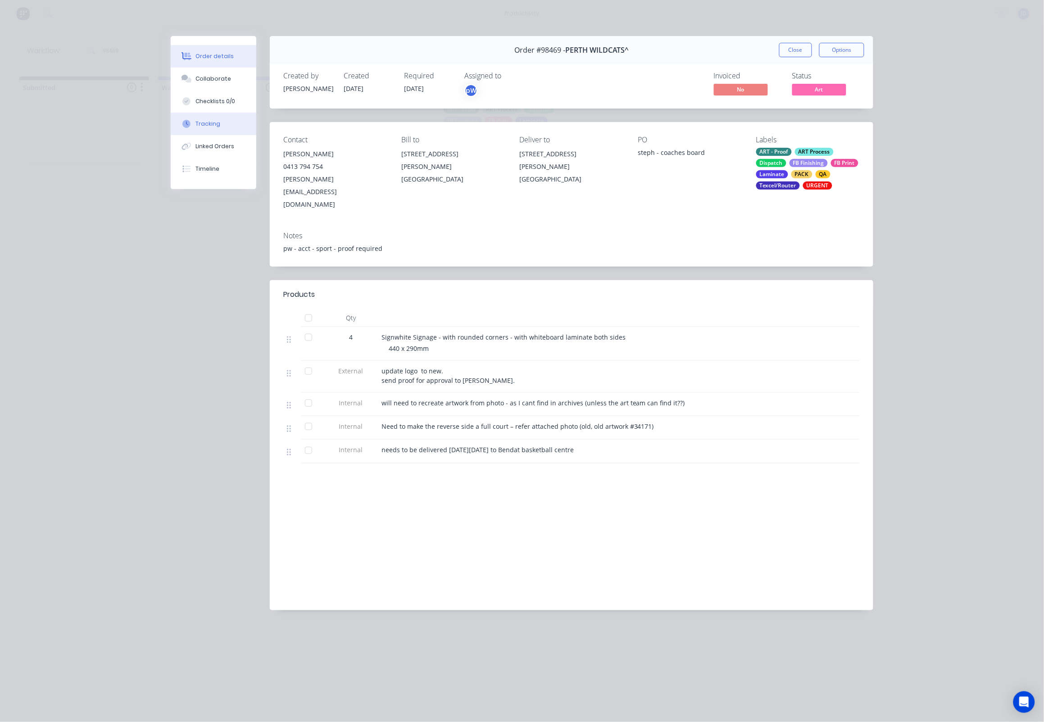
click at [212, 125] on div "Tracking" at bounding box center [208, 124] width 25 height 8
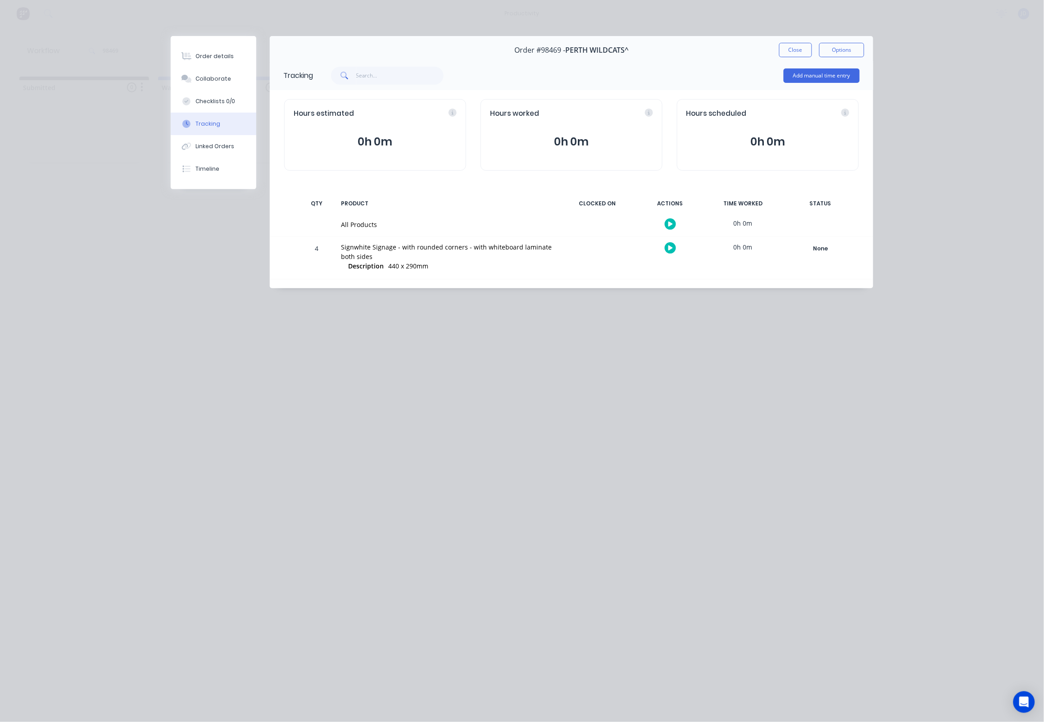
click at [669, 246] on icon "button" at bounding box center [671, 248] width 5 height 5
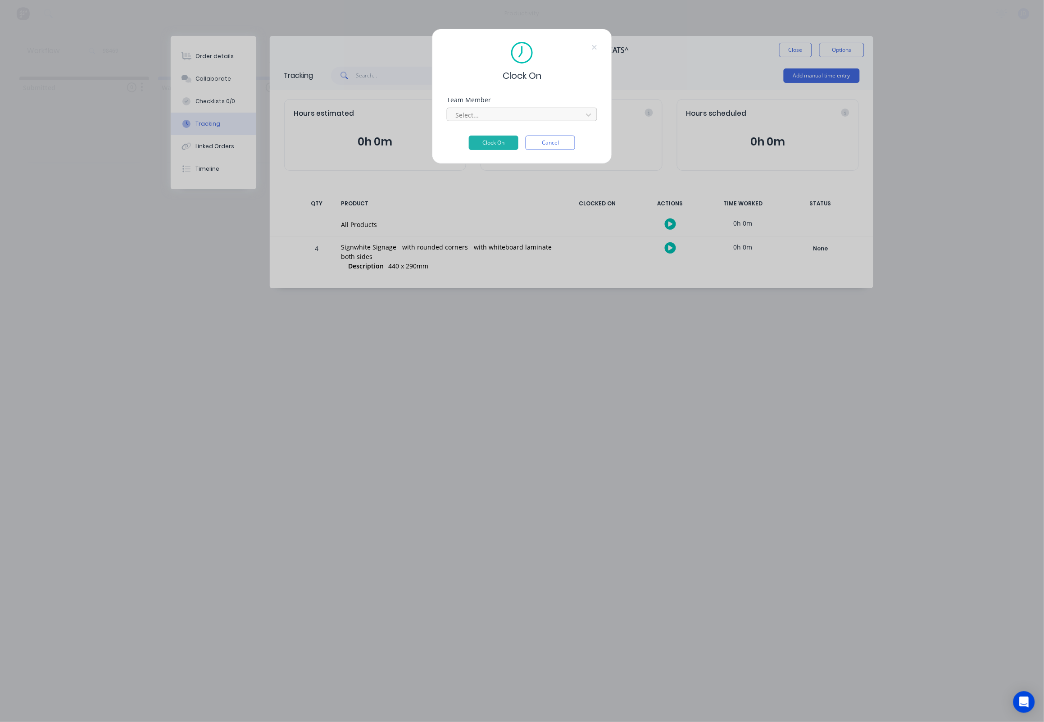
click at [458, 115] on div "Select..." at bounding box center [516, 114] width 122 height 9
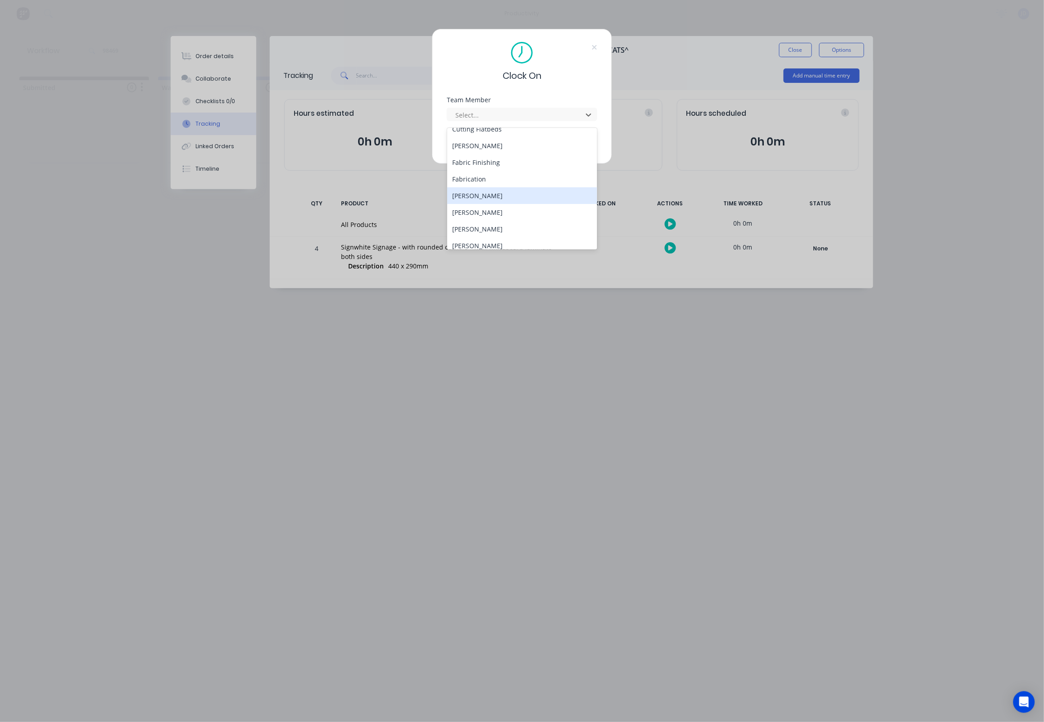
scroll to position [77, 0]
click at [473, 207] on div "[PERSON_NAME]" at bounding box center [522, 211] width 150 height 17
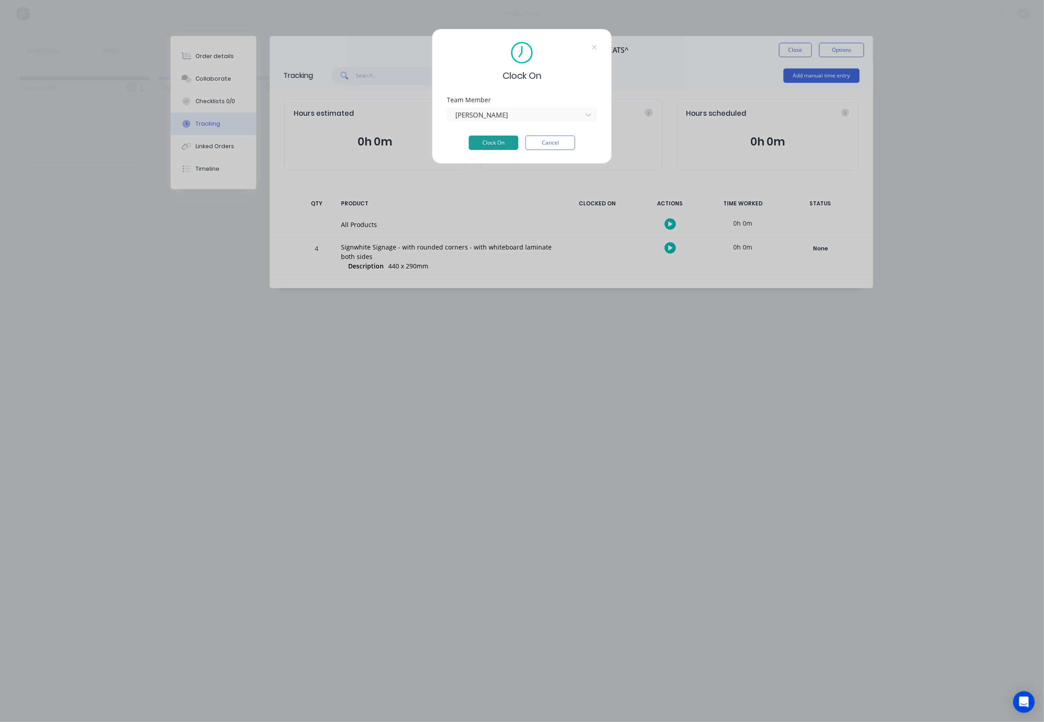
click at [476, 145] on button "Clock On" at bounding box center [494, 143] width 50 height 14
